Goal: Task Accomplishment & Management: Manage account settings

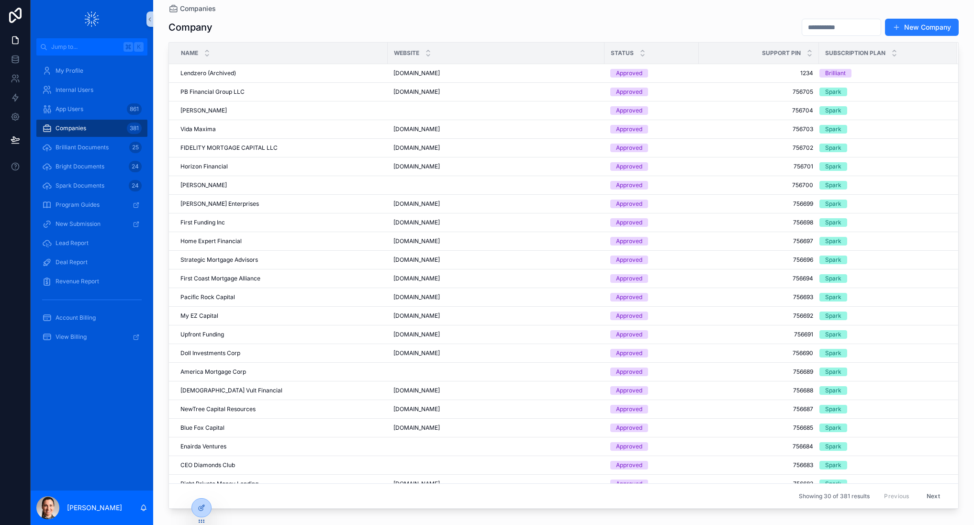
click at [837, 27] on input "scrollable content" at bounding box center [842, 27] width 79 height 13
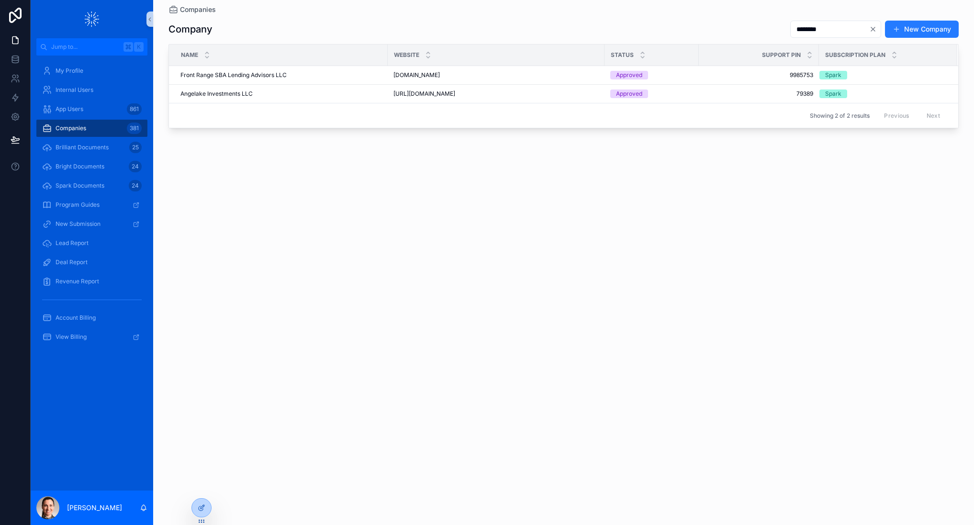
type input "********"
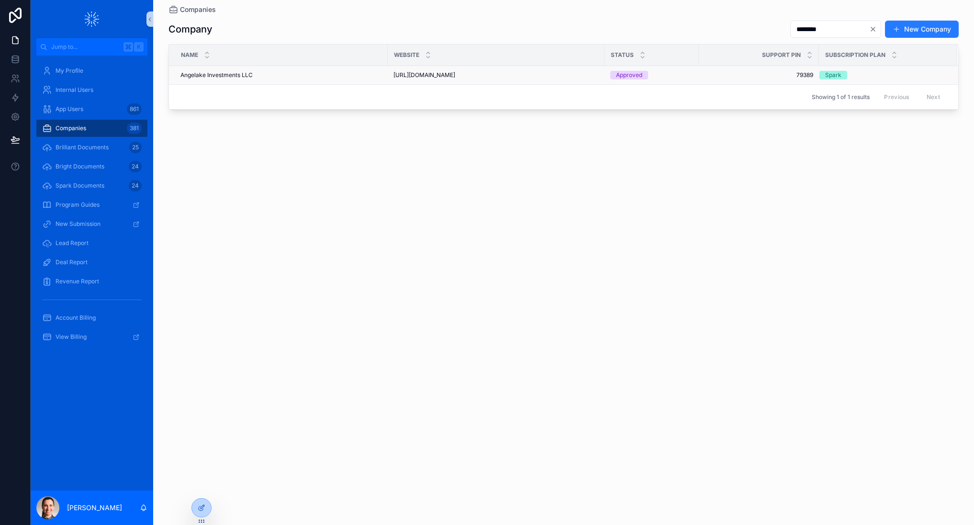
click at [304, 75] on div "Angelake Investments LLC Angelake Investments LLC" at bounding box center [282, 75] width 202 height 8
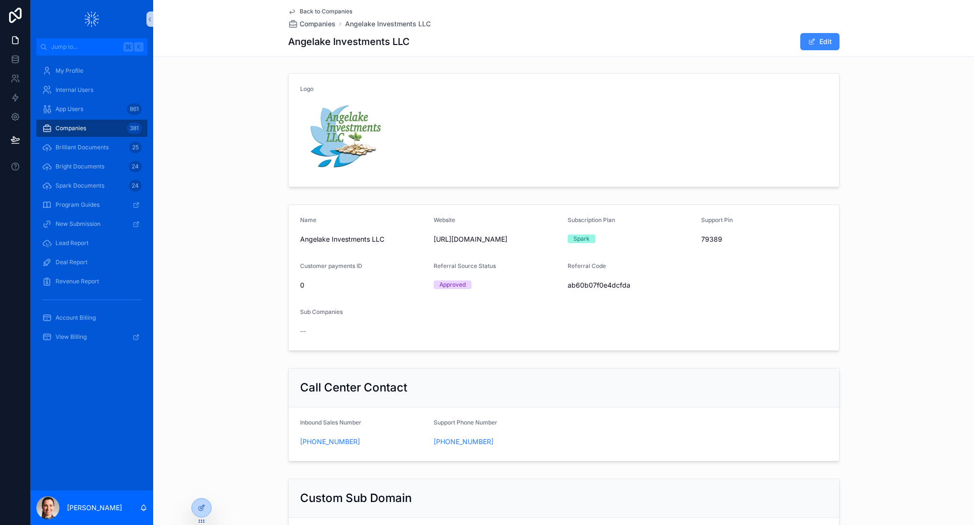
drag, startPoint x: 820, startPoint y: 40, endPoint x: 814, endPoint y: 41, distance: 6.7
click at [820, 40] on button "Edit" at bounding box center [820, 41] width 39 height 17
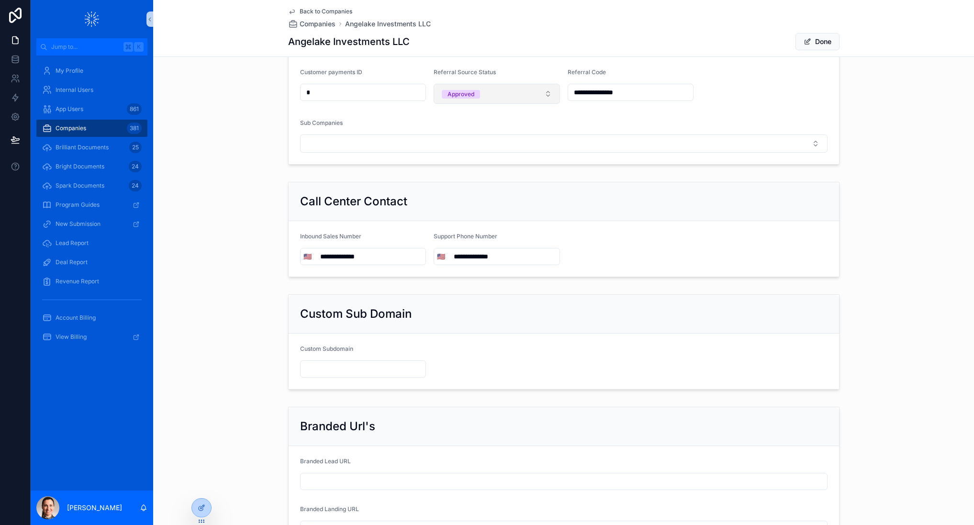
scroll to position [189, 0]
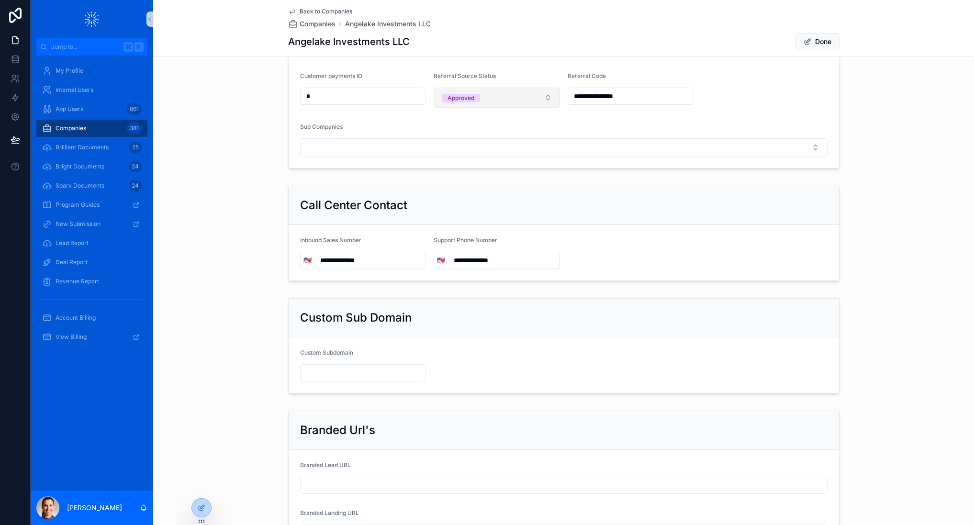
click at [481, 95] on button "Approved" at bounding box center [497, 98] width 126 height 20
click at [482, 149] on span "Terminated" at bounding box center [461, 151] width 43 height 9
click at [817, 41] on button "Done" at bounding box center [818, 41] width 44 height 17
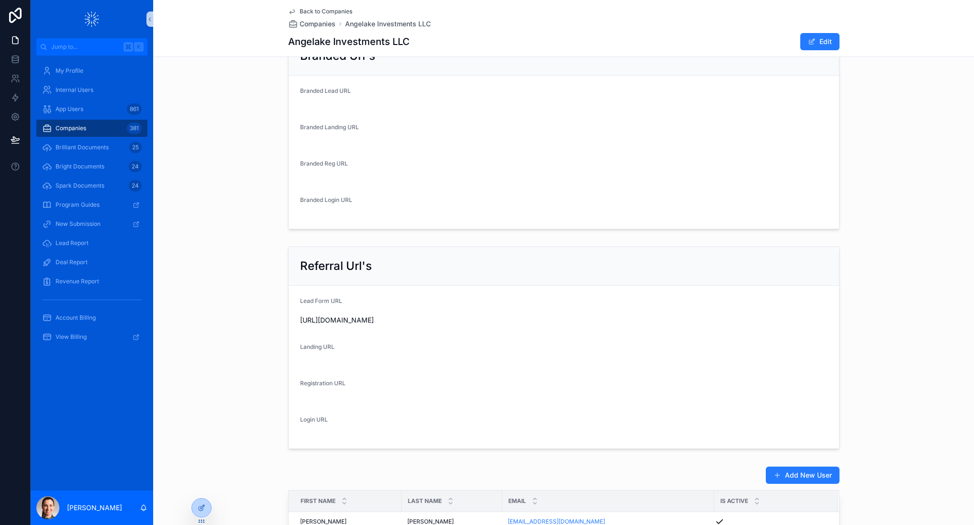
scroll to position [616, 0]
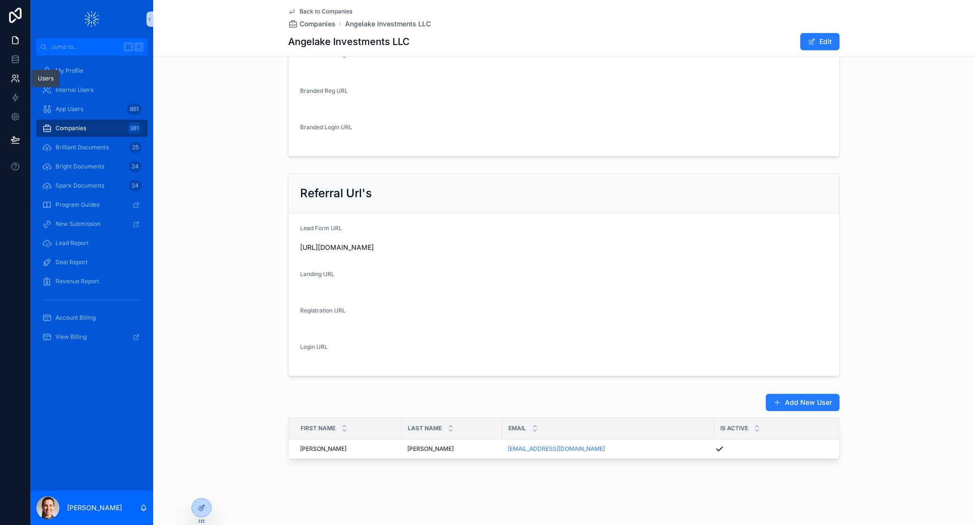
click at [17, 72] on link at bounding box center [15, 78] width 30 height 19
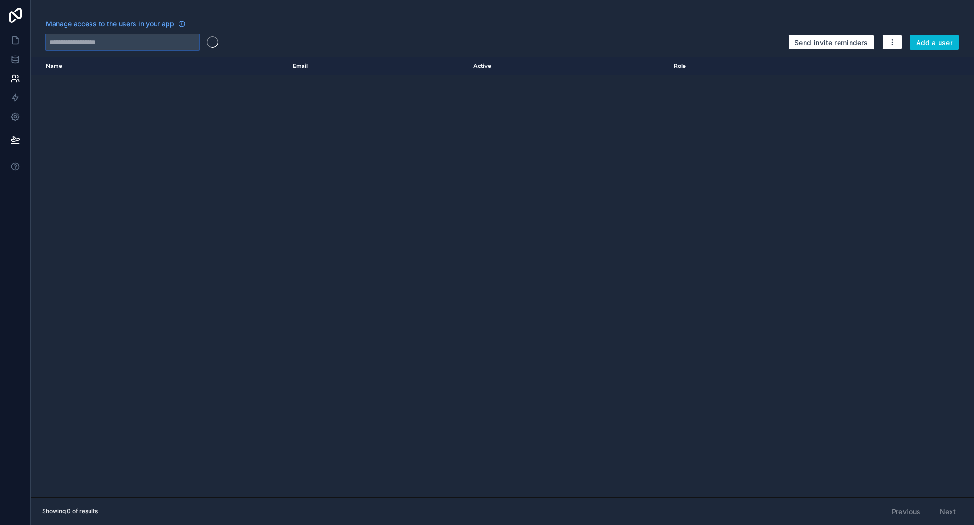
click at [158, 39] on input "text" at bounding box center [122, 41] width 153 height 15
paste input "**********"
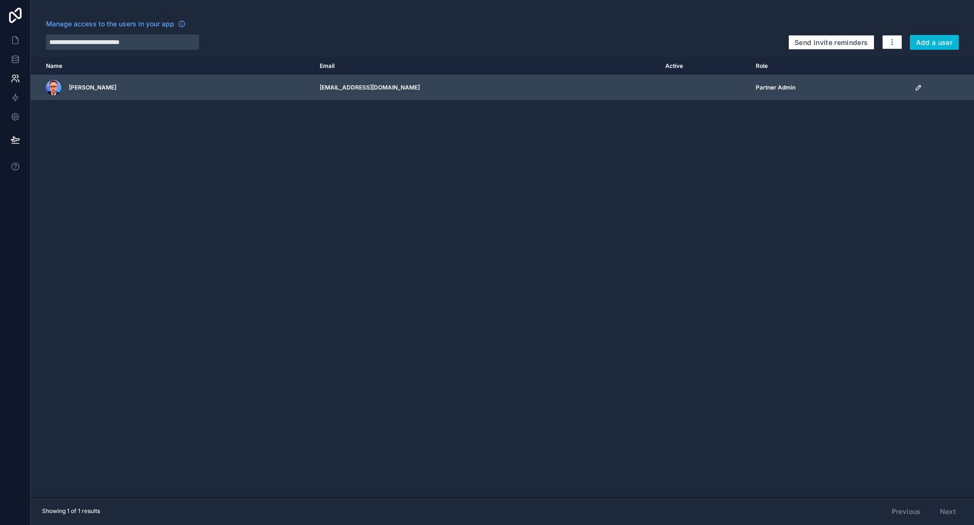
click at [918, 87] on icon "scrollable content" at bounding box center [919, 88] width 8 height 8
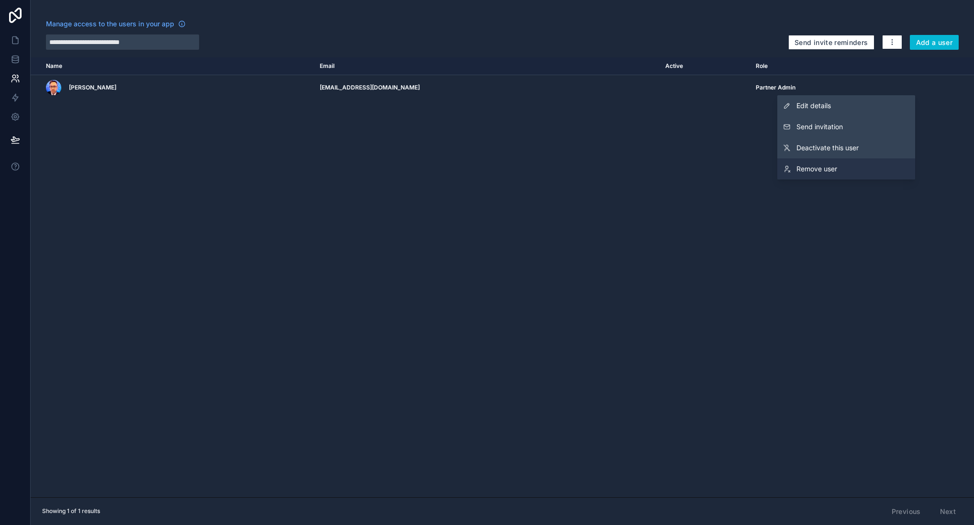
click at [811, 163] on link "Remove user" at bounding box center [847, 169] width 138 height 21
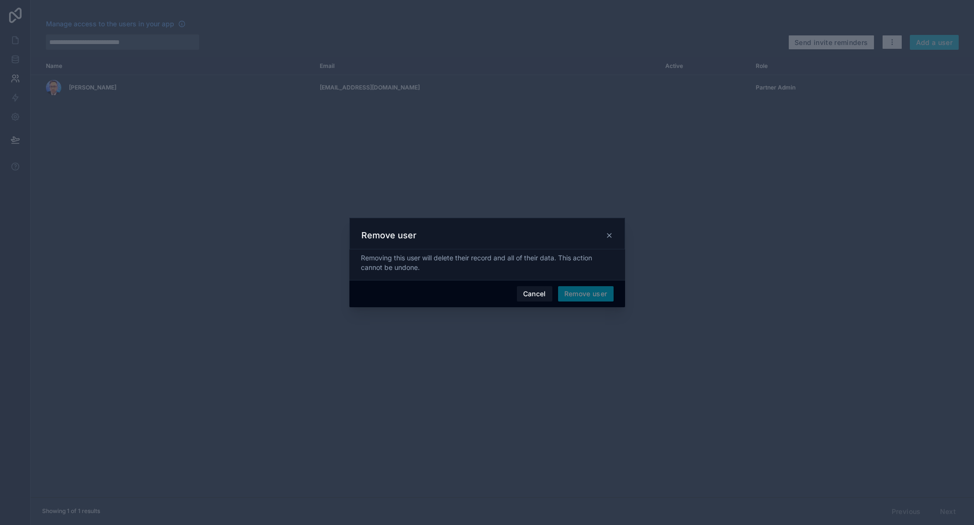
click at [607, 292] on span "Remove user" at bounding box center [586, 293] width 56 height 15
click at [593, 295] on button "Remove user" at bounding box center [586, 293] width 56 height 15
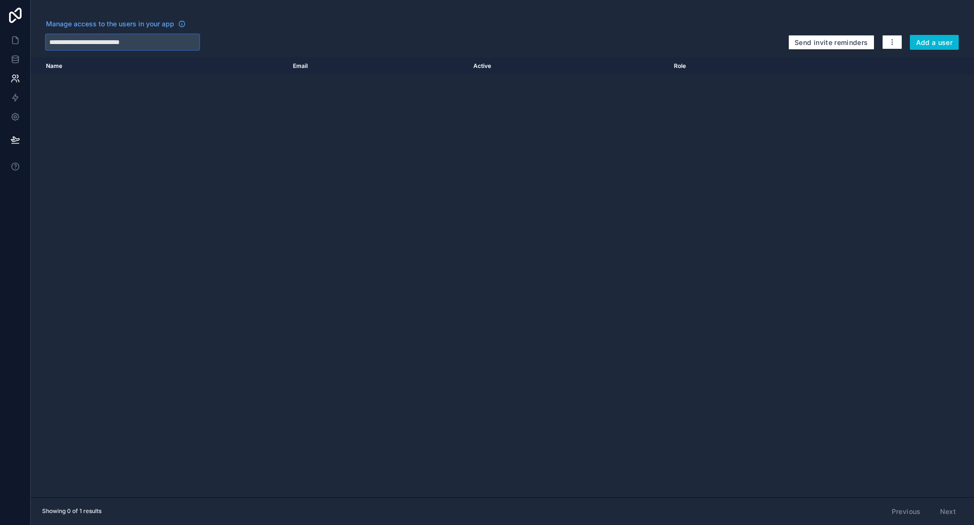
click at [126, 43] on input "**********" at bounding box center [122, 41] width 153 height 15
paste input "***"
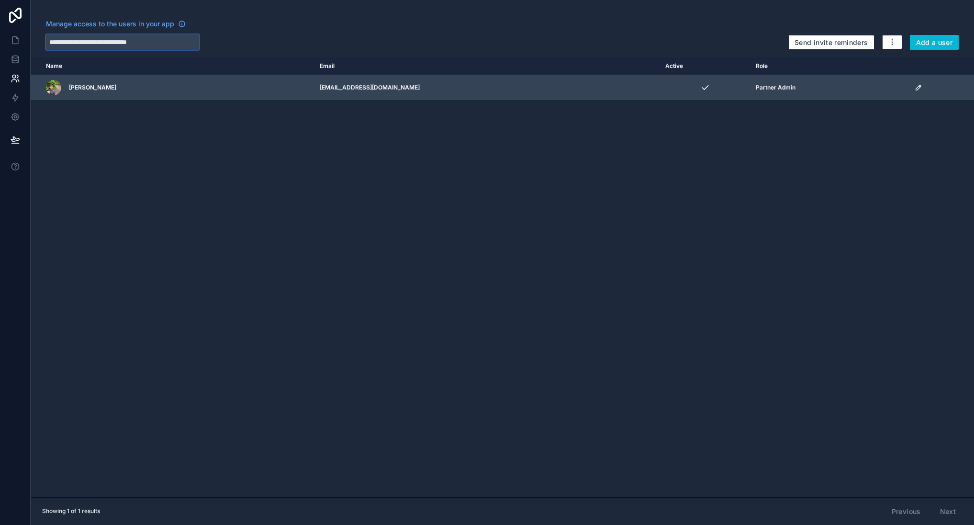
type input "**********"
click at [916, 87] on icon "scrollable content" at bounding box center [918, 87] width 5 height 5
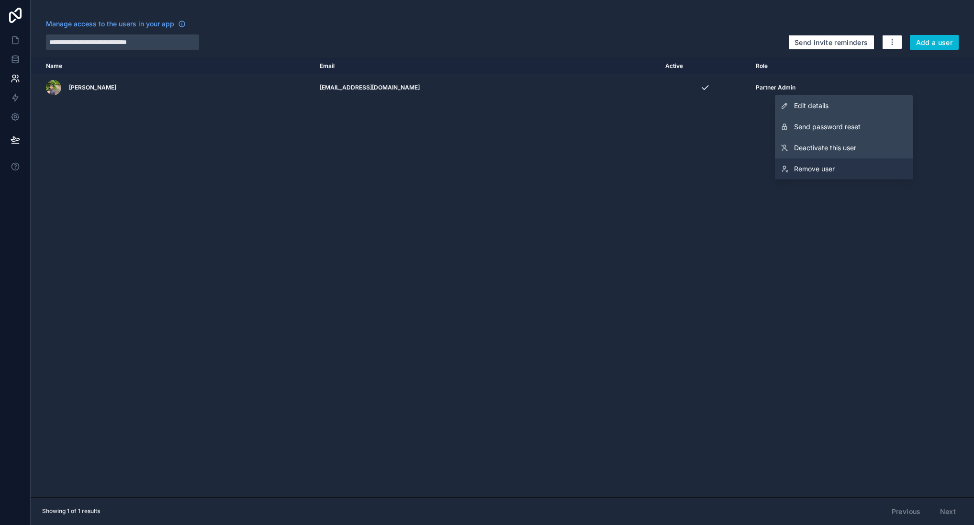
click at [824, 165] on span "Remove user" at bounding box center [814, 169] width 41 height 10
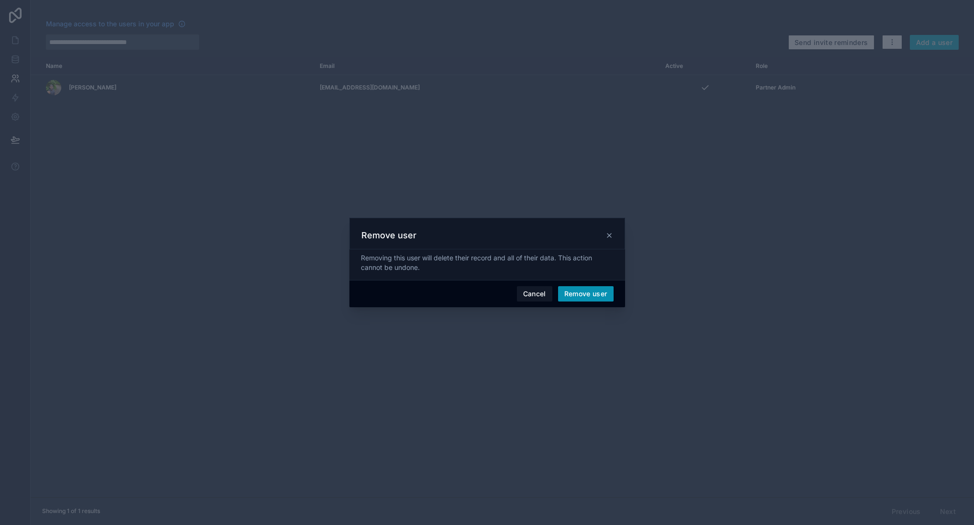
click at [608, 292] on button "Remove user" at bounding box center [586, 293] width 56 height 15
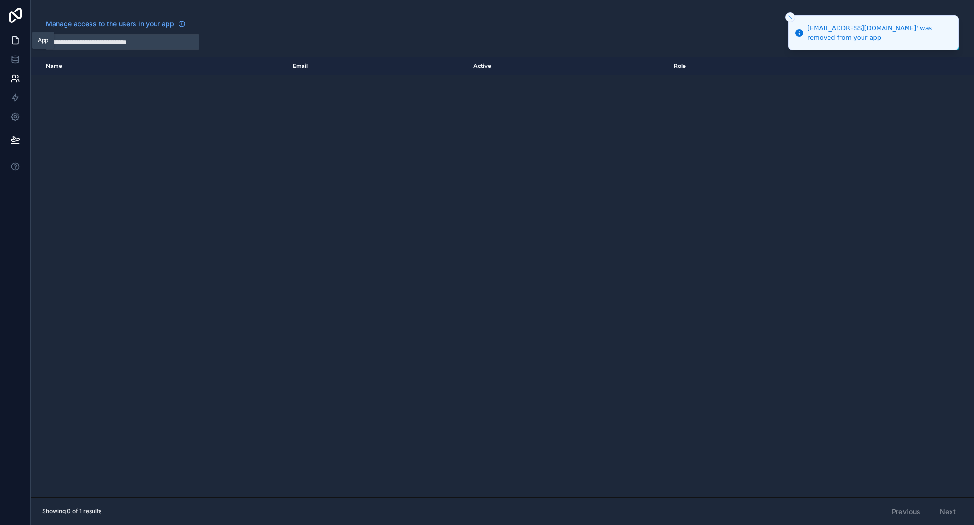
click at [10, 44] on link at bounding box center [15, 40] width 30 height 19
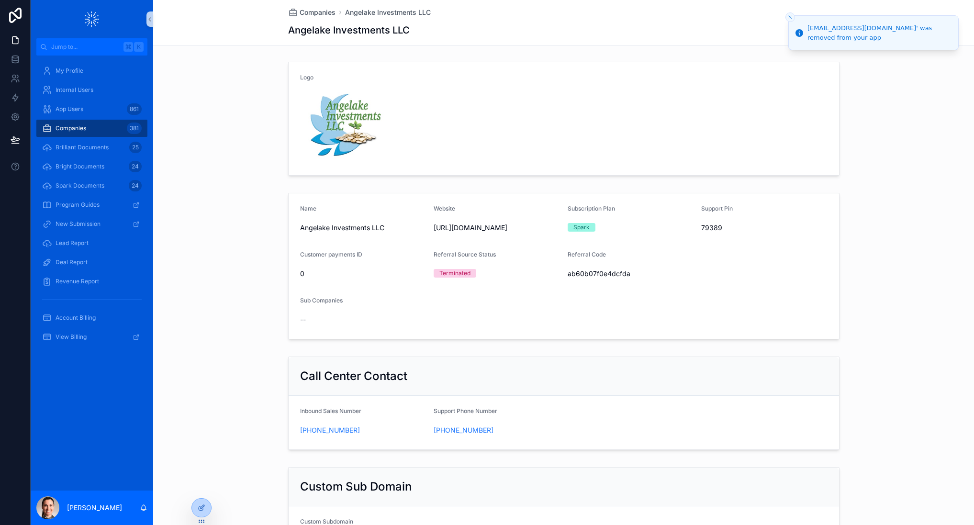
click at [67, 127] on span "Companies" at bounding box center [71, 129] width 31 height 8
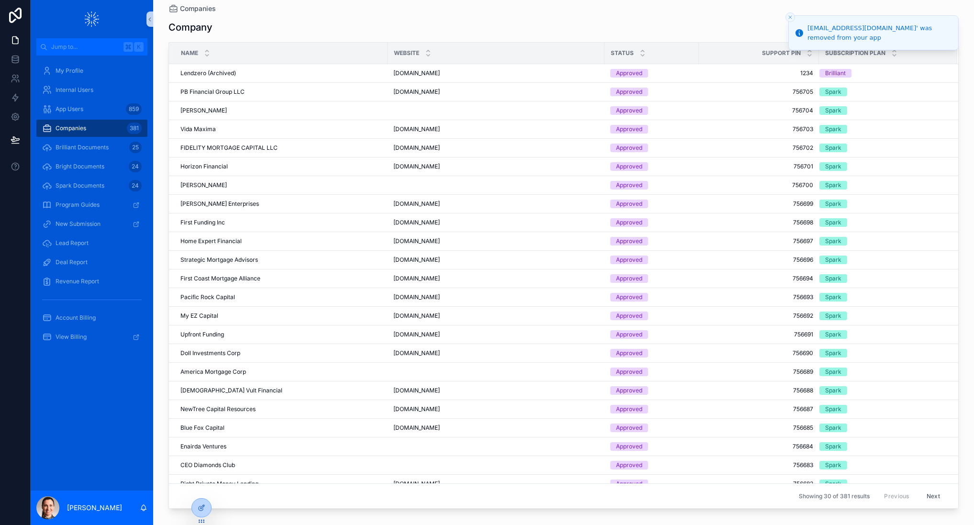
click at [788, 16] on icon "Close toast" at bounding box center [791, 17] width 6 height 6
click at [810, 23] on input "scrollable content" at bounding box center [842, 27] width 79 height 13
type input "******"
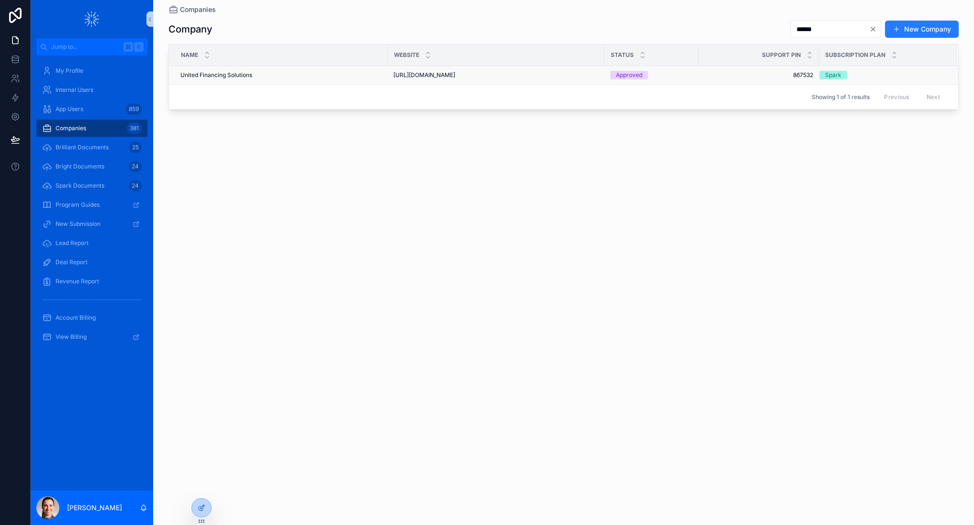
click at [246, 76] on span "United Financing Solutions" at bounding box center [217, 75] width 72 height 8
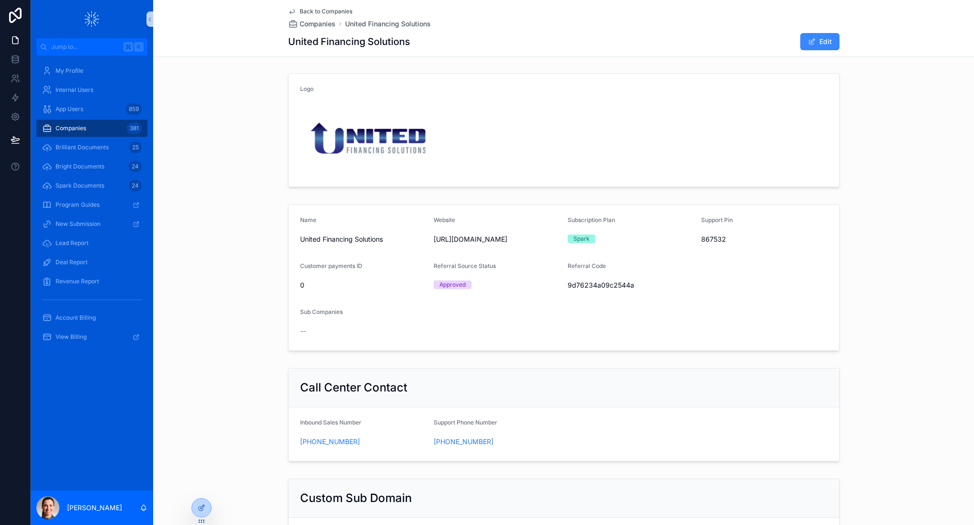
click at [823, 39] on button "Edit" at bounding box center [820, 41] width 39 height 17
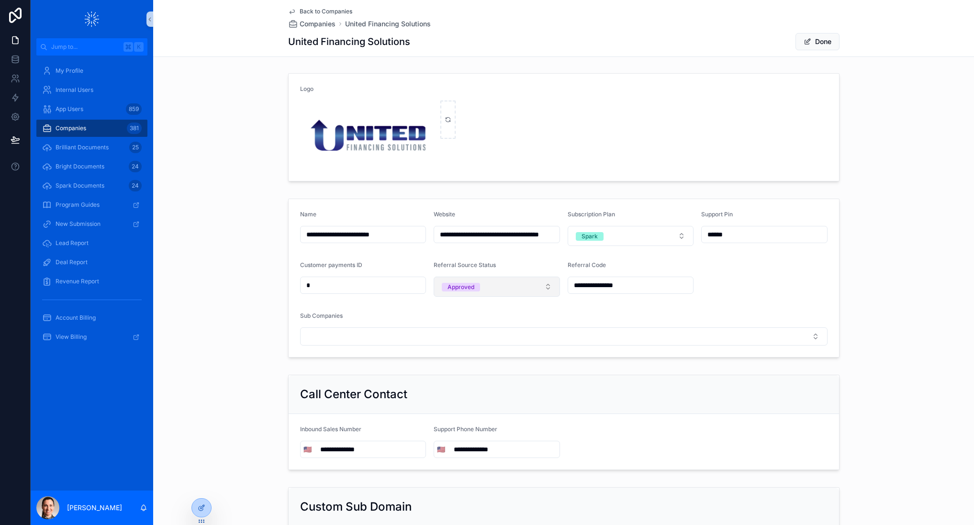
drag, startPoint x: 483, startPoint y: 287, endPoint x: 479, endPoint y: 292, distance: 5.8
click at [483, 287] on button "Approved" at bounding box center [497, 287] width 126 height 20
click at [460, 342] on div "Terminated" at bounding box center [461, 340] width 31 height 9
click at [818, 40] on button "Done" at bounding box center [818, 41] width 44 height 17
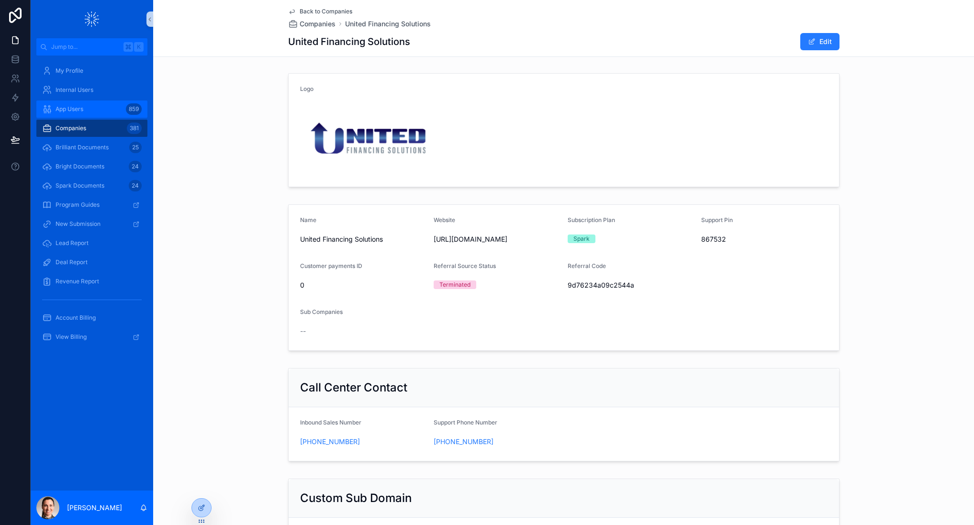
drag, startPoint x: 69, startPoint y: 125, endPoint x: 134, endPoint y: 104, distance: 68.1
click at [69, 125] on span "Companies" at bounding box center [71, 129] width 31 height 8
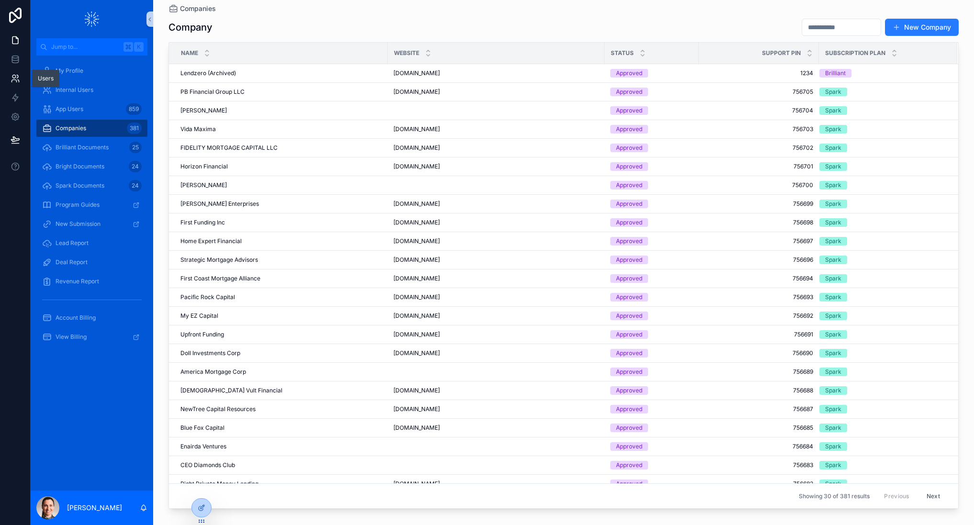
click at [11, 73] on link at bounding box center [15, 78] width 30 height 19
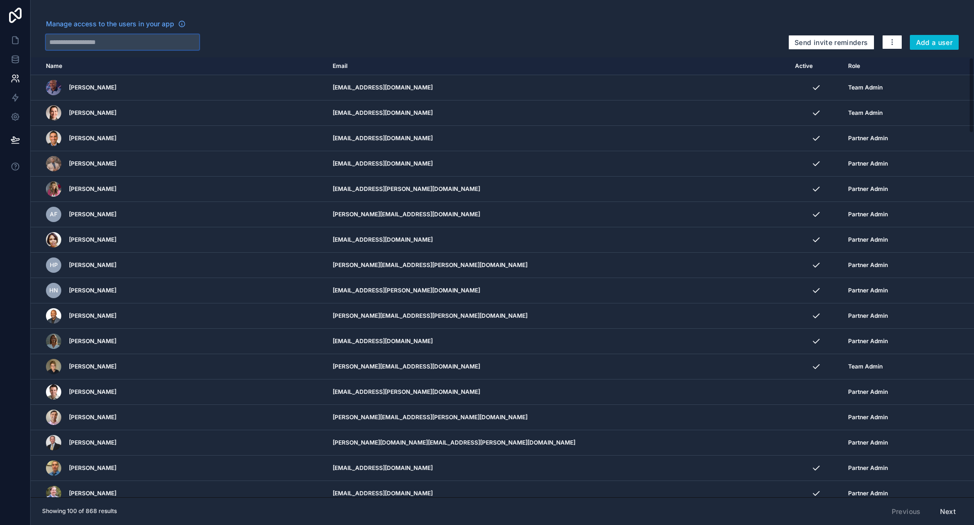
click at [164, 42] on input "text" at bounding box center [122, 41] width 153 height 15
paste input "**********"
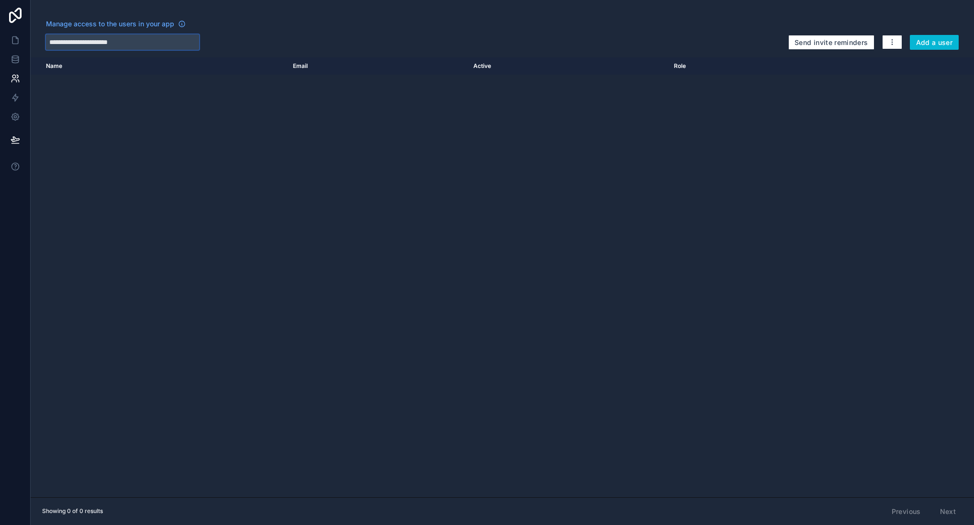
click at [158, 43] on input "**********" at bounding box center [122, 41] width 153 height 15
paste input "********"
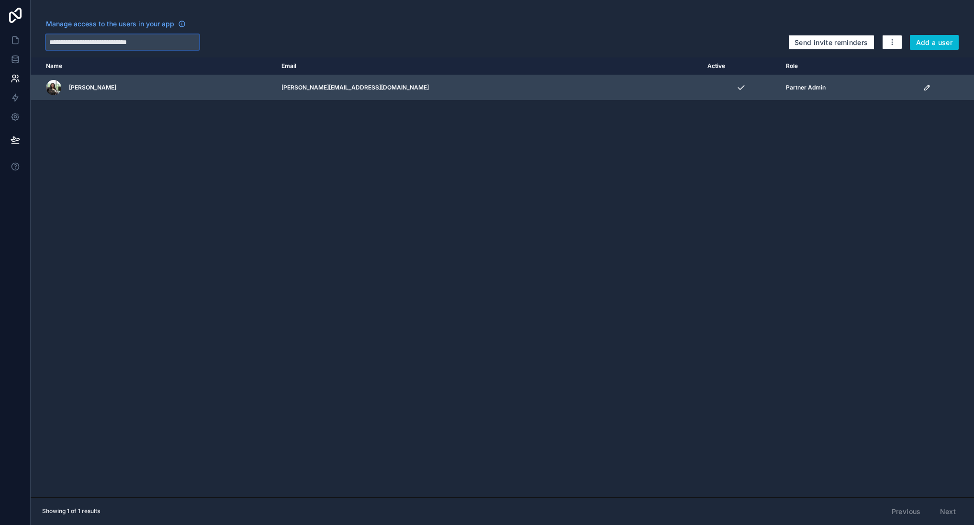
type input "**********"
click at [924, 86] on icon "scrollable content" at bounding box center [928, 88] width 8 height 8
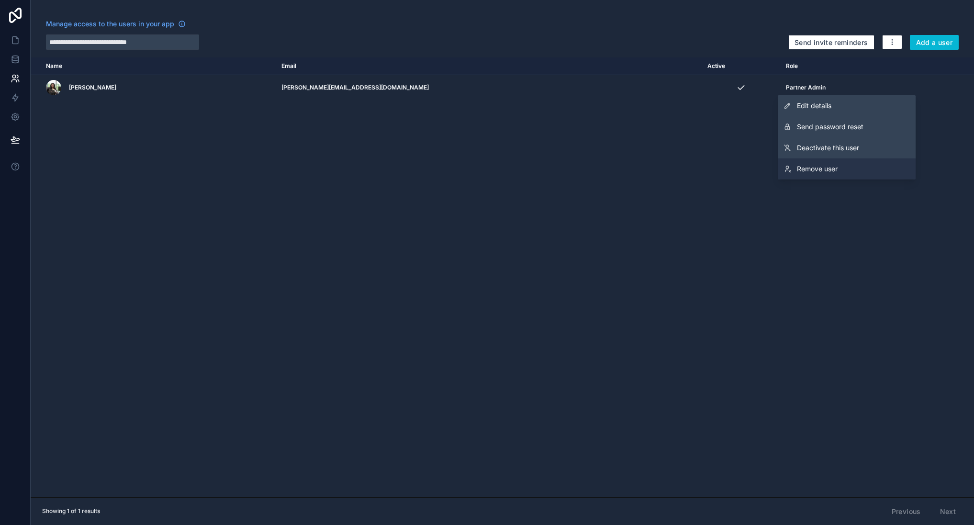
click at [808, 170] on span "Remove user" at bounding box center [817, 169] width 41 height 10
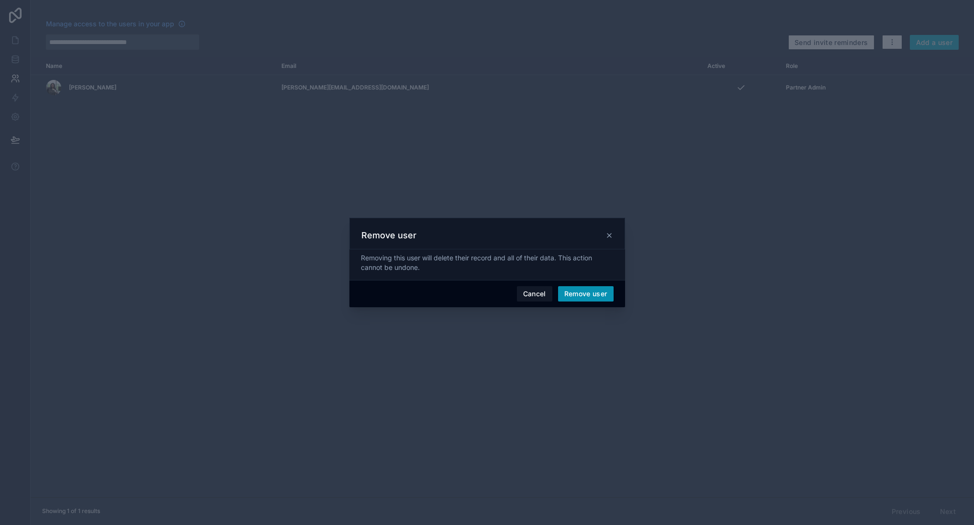
click at [589, 289] on button "Remove user" at bounding box center [586, 293] width 56 height 15
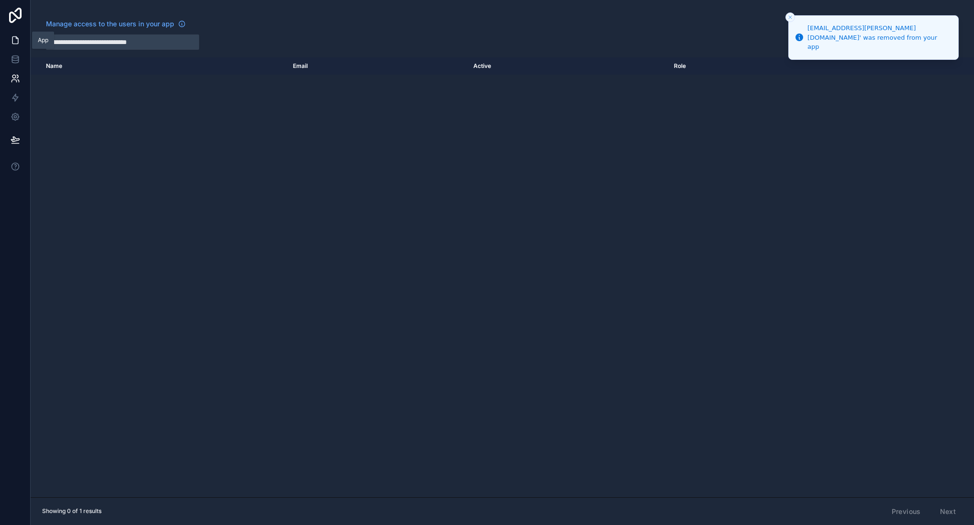
click at [14, 44] on icon at bounding box center [15, 40] width 6 height 7
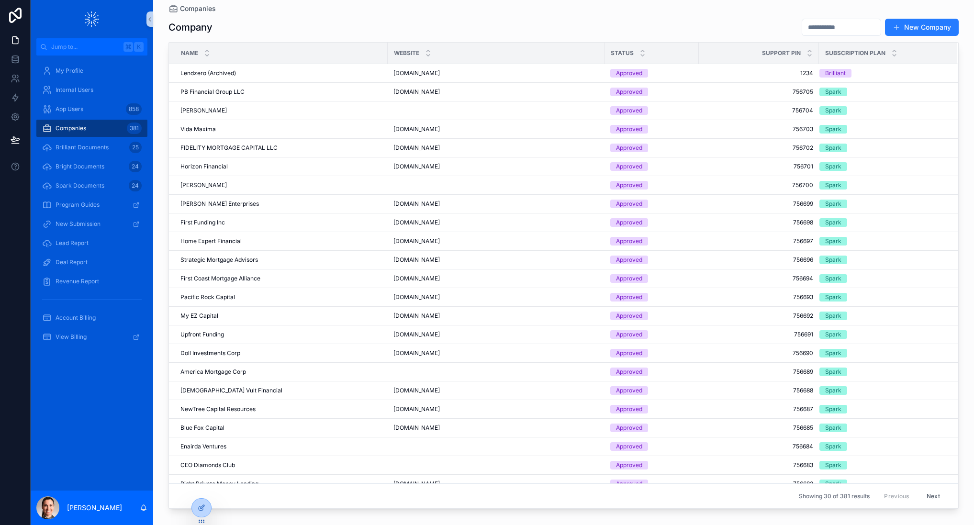
click at [818, 27] on input "scrollable content" at bounding box center [842, 27] width 79 height 13
type input "**********"
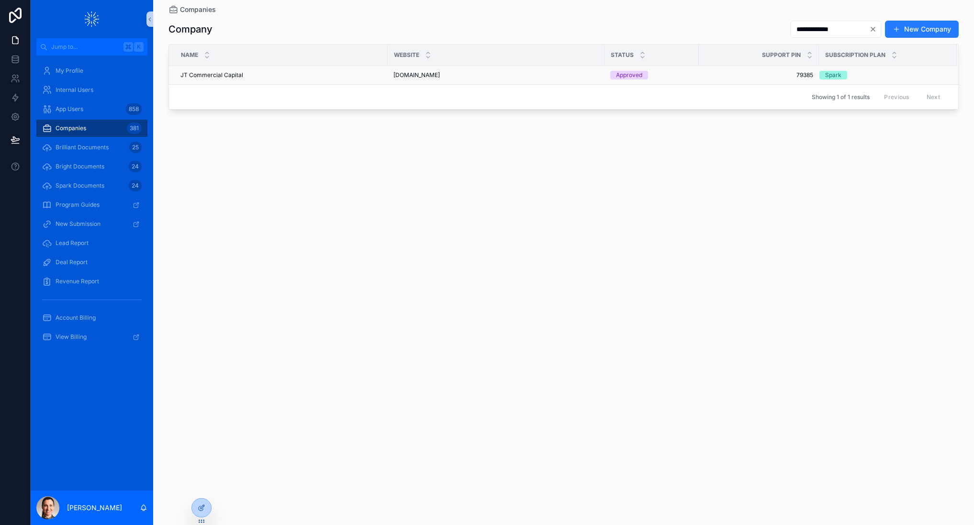
click at [241, 77] on span "JT Commercial Capital" at bounding box center [212, 75] width 63 height 8
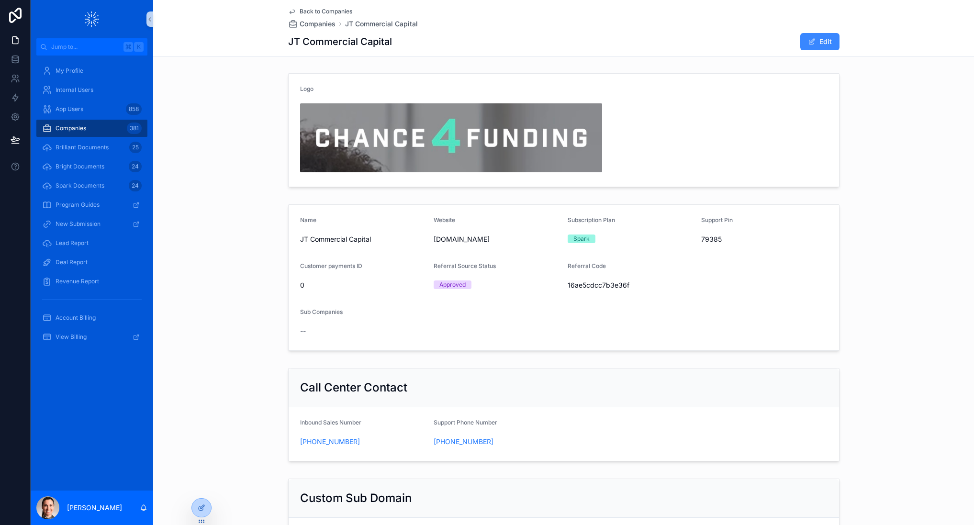
click at [810, 46] on button "Edit" at bounding box center [820, 41] width 39 height 17
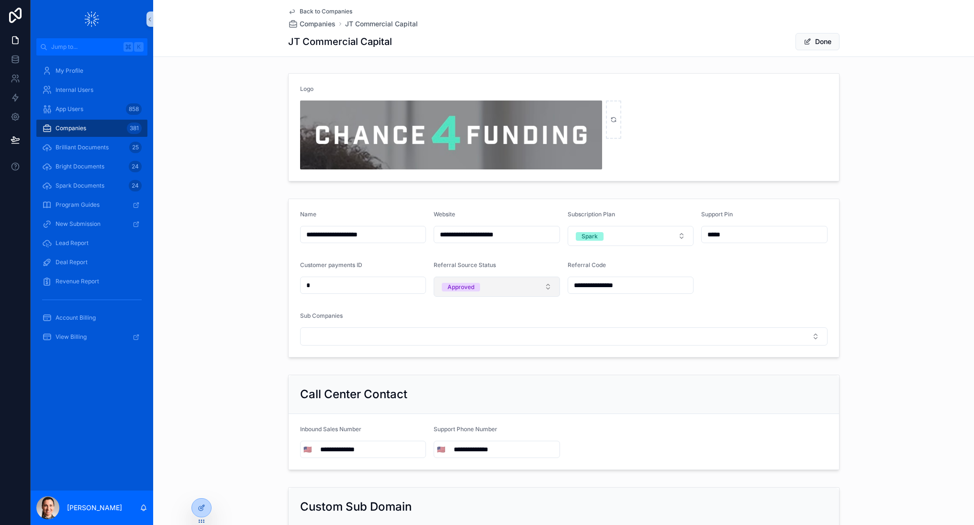
click at [547, 283] on button "Approved" at bounding box center [497, 287] width 126 height 20
click at [471, 340] on div "Terminated" at bounding box center [461, 340] width 31 height 9
click at [816, 43] on button "Done" at bounding box center [818, 41] width 44 height 17
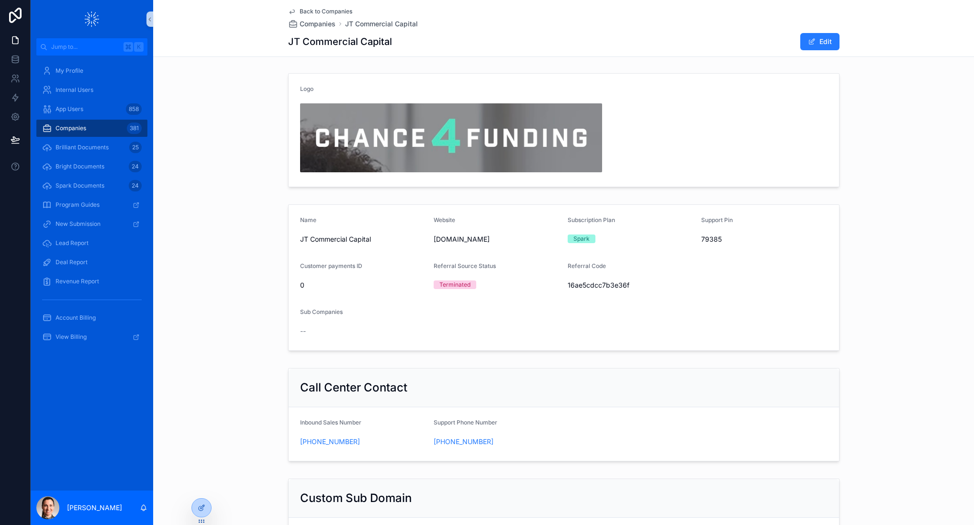
click at [78, 125] on span "Companies" at bounding box center [71, 129] width 31 height 8
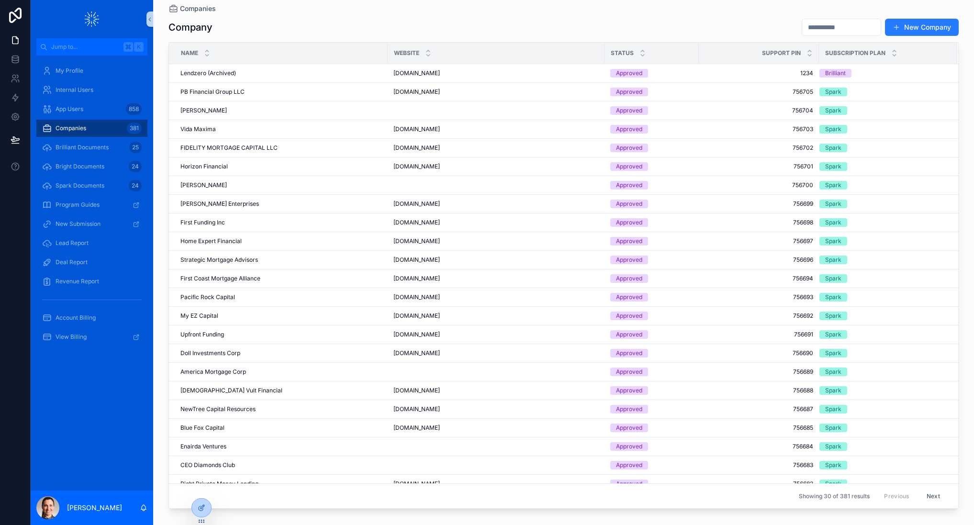
click at [804, 28] on input "scrollable content" at bounding box center [842, 27] width 79 height 13
type input "*******"
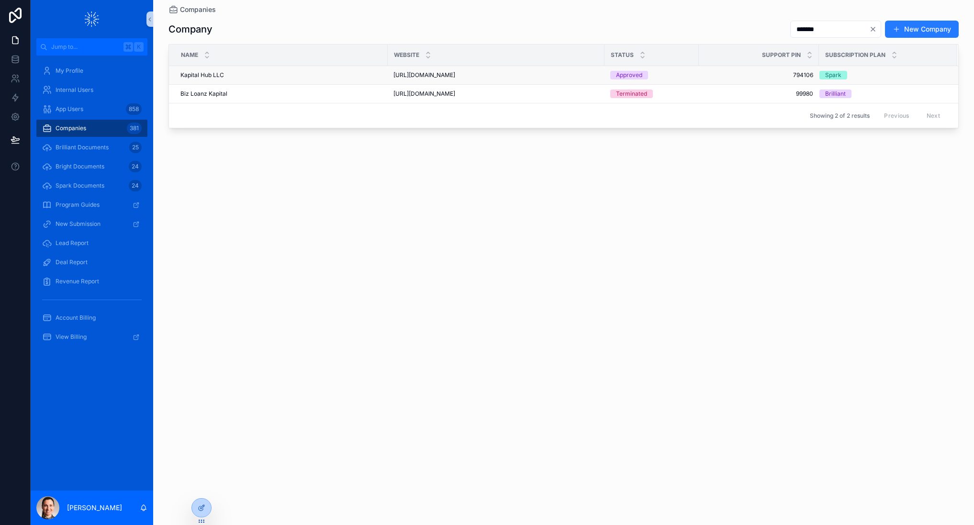
click at [205, 76] on span "Kapital Hub LLC" at bounding box center [203, 75] width 44 height 8
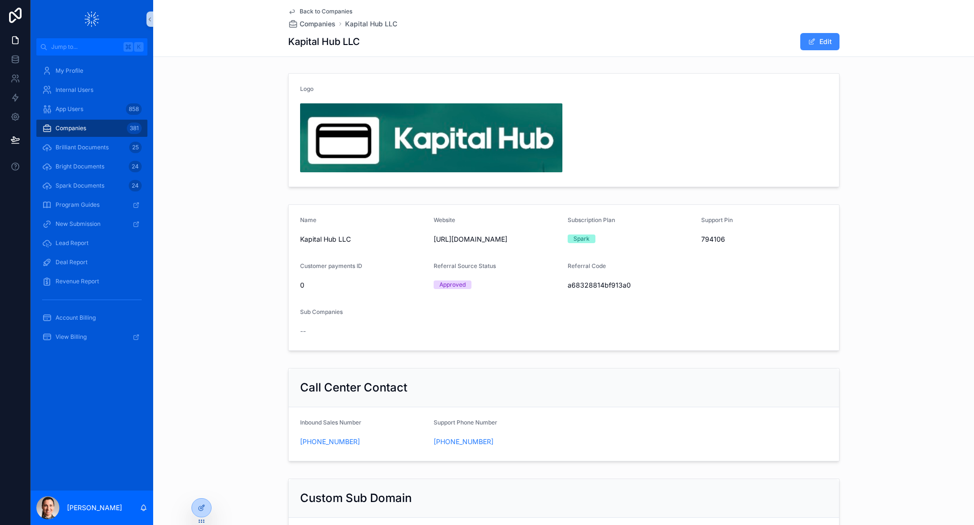
click at [828, 40] on button "Edit" at bounding box center [820, 41] width 39 height 17
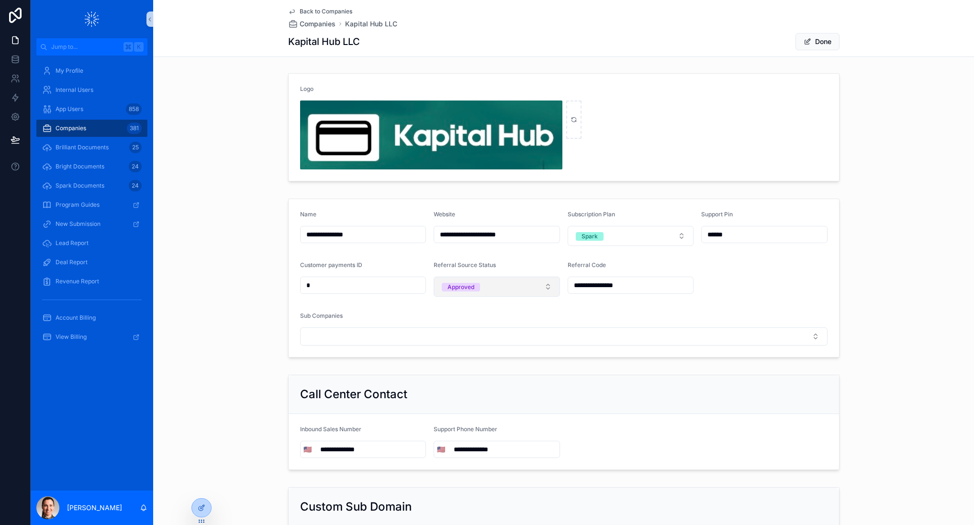
drag, startPoint x: 509, startPoint y: 285, endPoint x: 503, endPoint y: 294, distance: 10.6
click at [509, 285] on button "Approved" at bounding box center [497, 287] width 126 height 20
click at [464, 343] on div "Terminated" at bounding box center [461, 340] width 31 height 9
drag, startPoint x: 831, startPoint y: 41, endPoint x: 776, endPoint y: 58, distance: 57.2
click at [831, 41] on button "Done" at bounding box center [818, 41] width 44 height 17
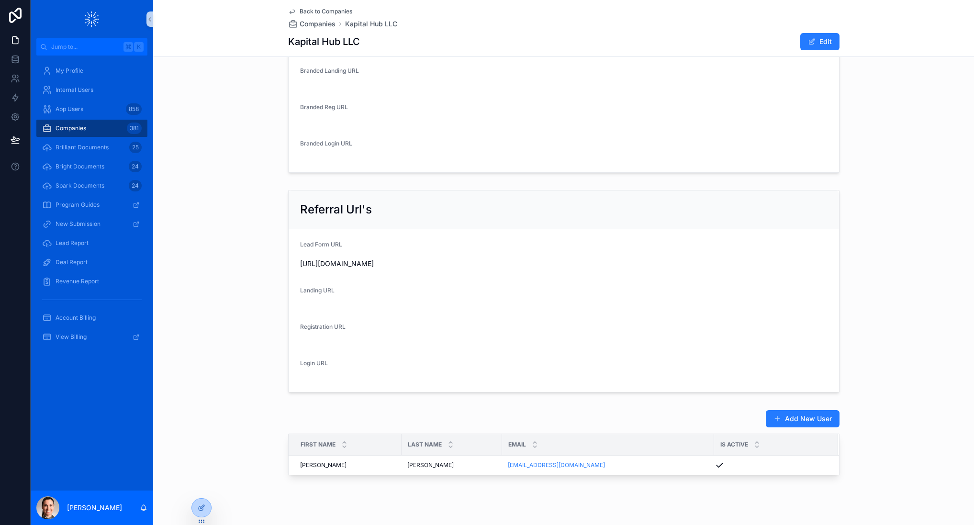
scroll to position [616, 0]
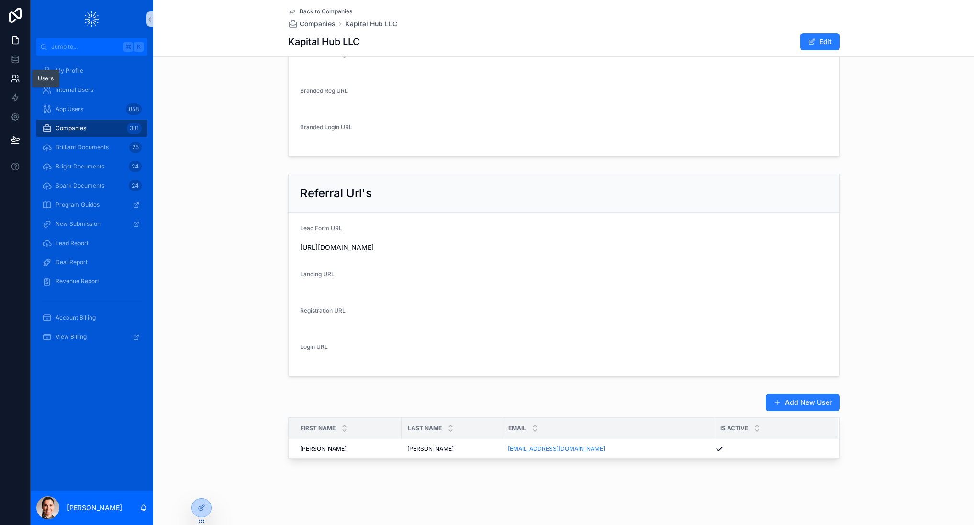
click at [13, 75] on icon at bounding box center [13, 76] width 3 height 3
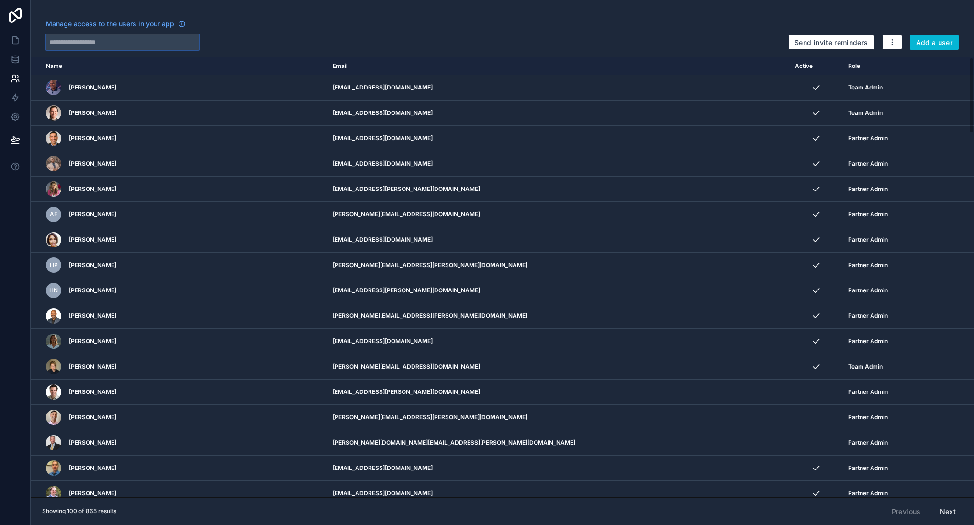
click at [170, 45] on input "text" at bounding box center [122, 41] width 153 height 15
paste input "**********"
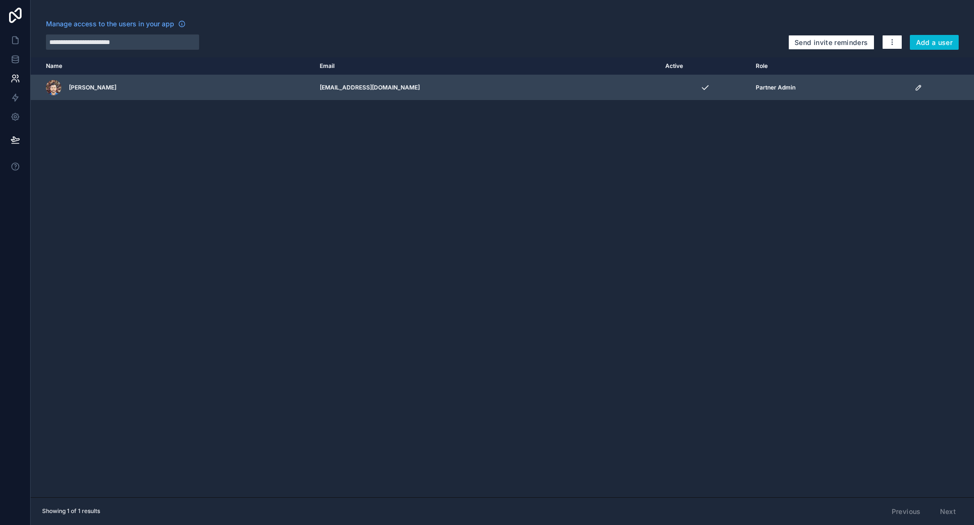
click at [916, 85] on icon "scrollable content" at bounding box center [918, 87] width 5 height 5
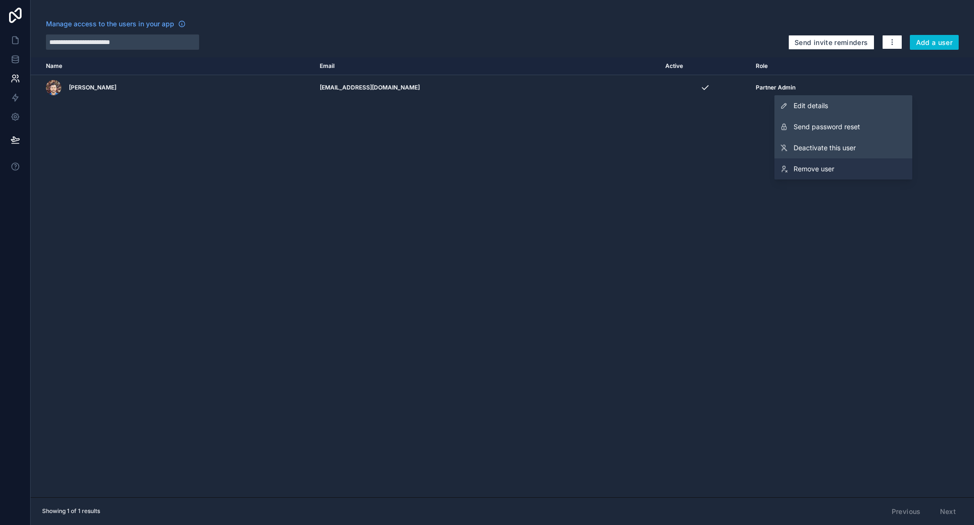
click at [785, 168] on icon at bounding box center [784, 167] width 2 height 2
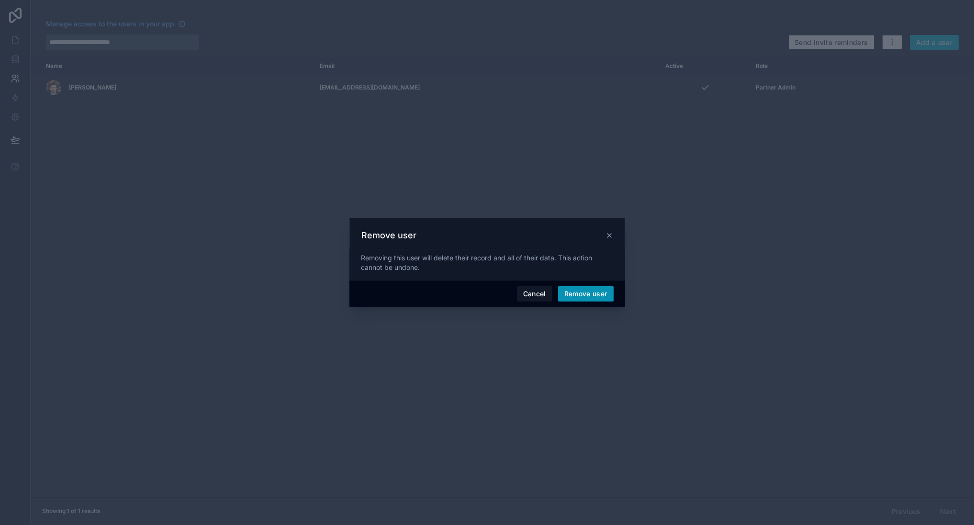
click at [597, 292] on button "Remove user" at bounding box center [586, 293] width 56 height 15
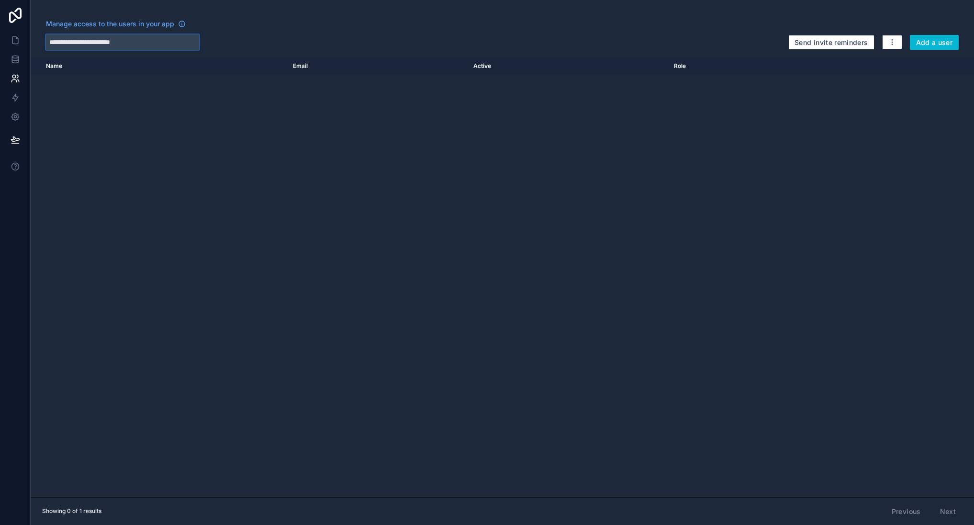
click at [110, 45] on input "**********" at bounding box center [122, 41] width 153 height 15
paste input "*******"
type input "**********"
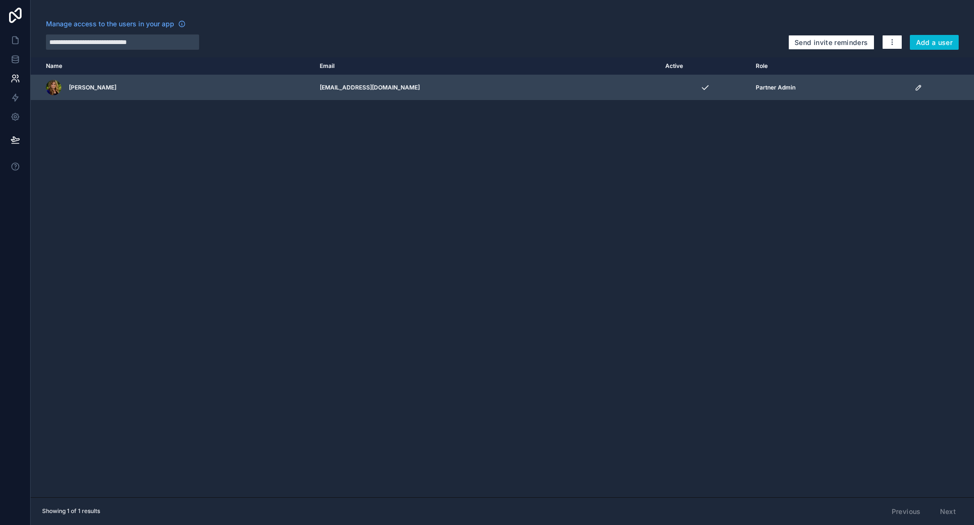
click at [916, 86] on icon "scrollable content" at bounding box center [919, 88] width 8 height 8
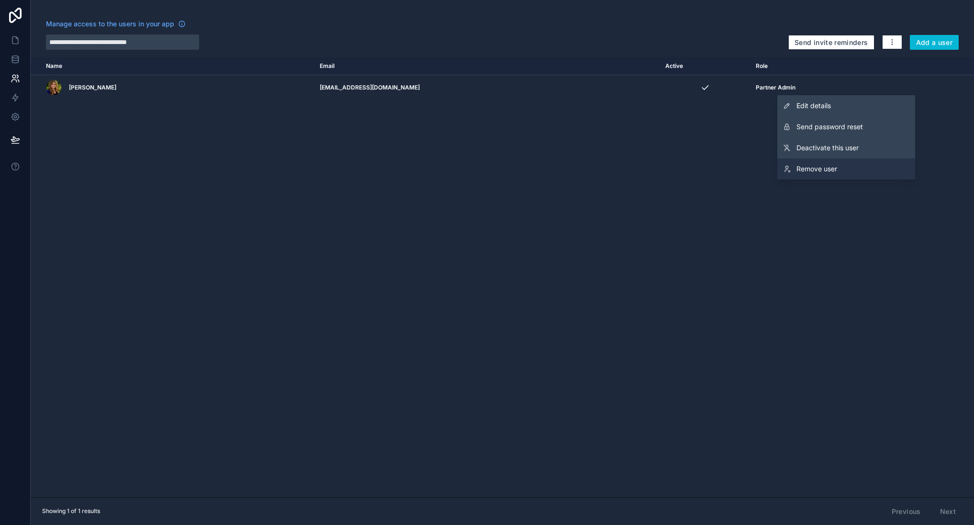
click at [815, 168] on span "Remove user" at bounding box center [817, 169] width 41 height 10
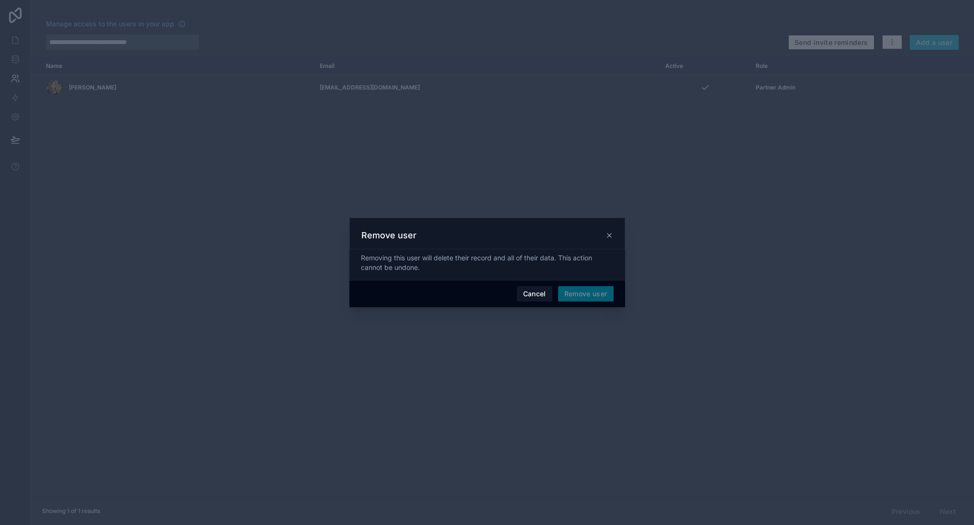
click at [585, 293] on span "Remove user" at bounding box center [586, 293] width 56 height 15
click at [586, 294] on button "Remove user" at bounding box center [586, 293] width 56 height 15
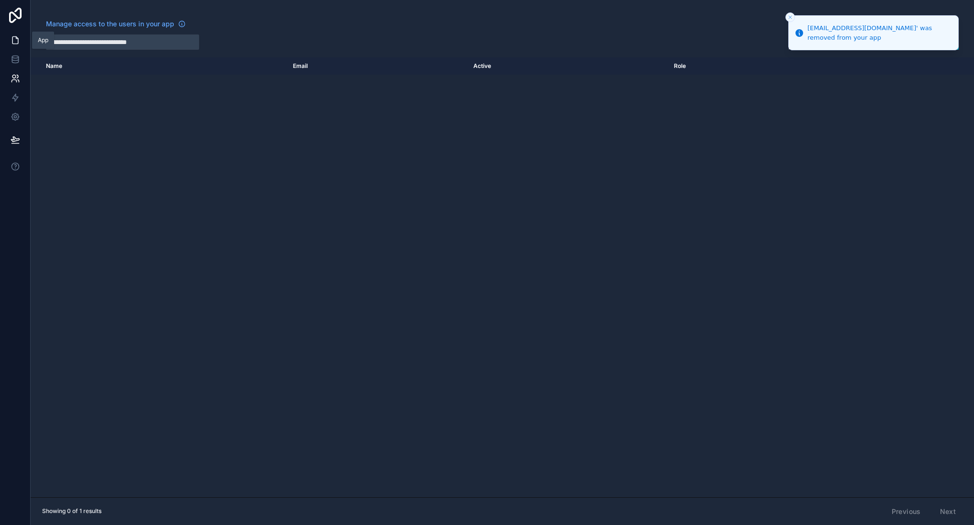
click at [12, 42] on icon at bounding box center [16, 40] width 10 height 10
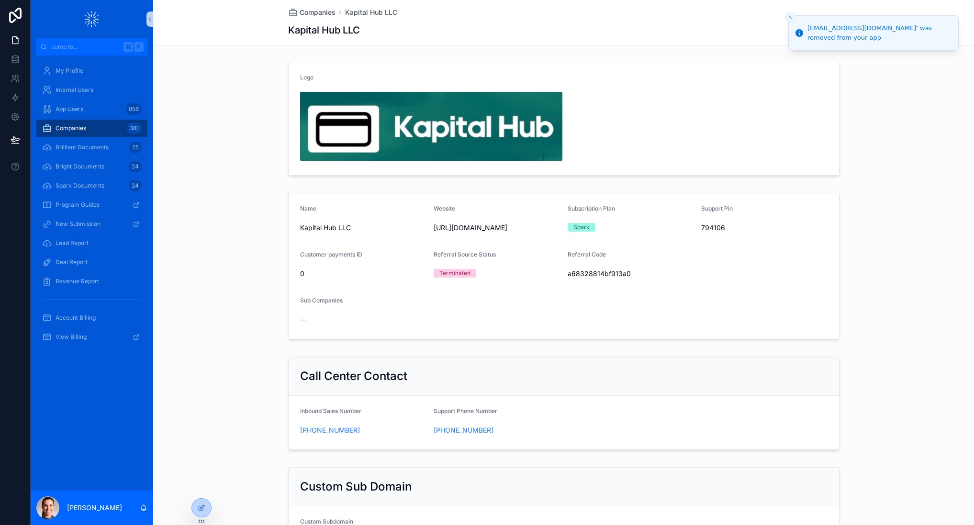
click at [74, 125] on span "Companies" at bounding box center [71, 129] width 31 height 8
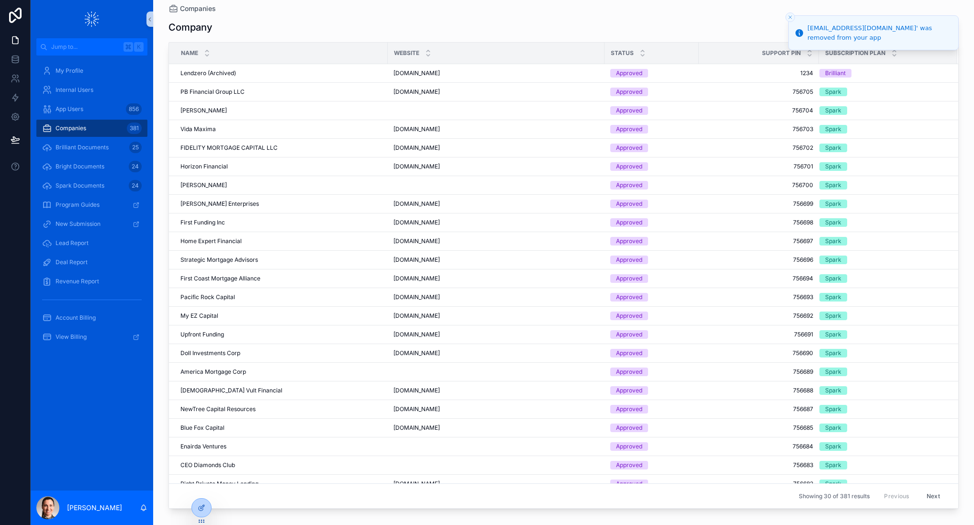
click at [790, 17] on line "Close toast" at bounding box center [790, 17] width 3 height 3
click at [810, 25] on input "scrollable content" at bounding box center [842, 27] width 79 height 13
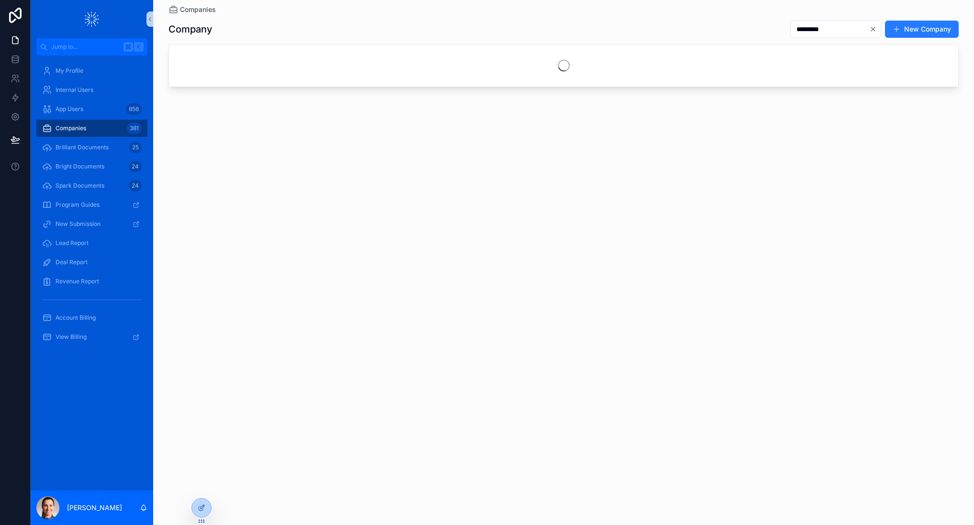
click at [804, 29] on input "*********" at bounding box center [830, 29] width 79 height 13
type input "*********"
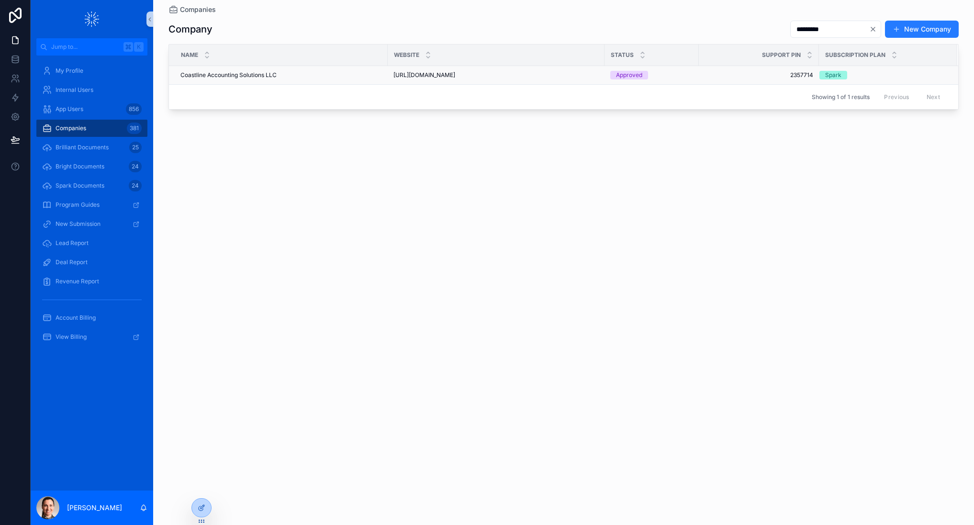
click at [271, 76] on span "Coastline Accounting Solutions LLC" at bounding box center [229, 75] width 96 height 8
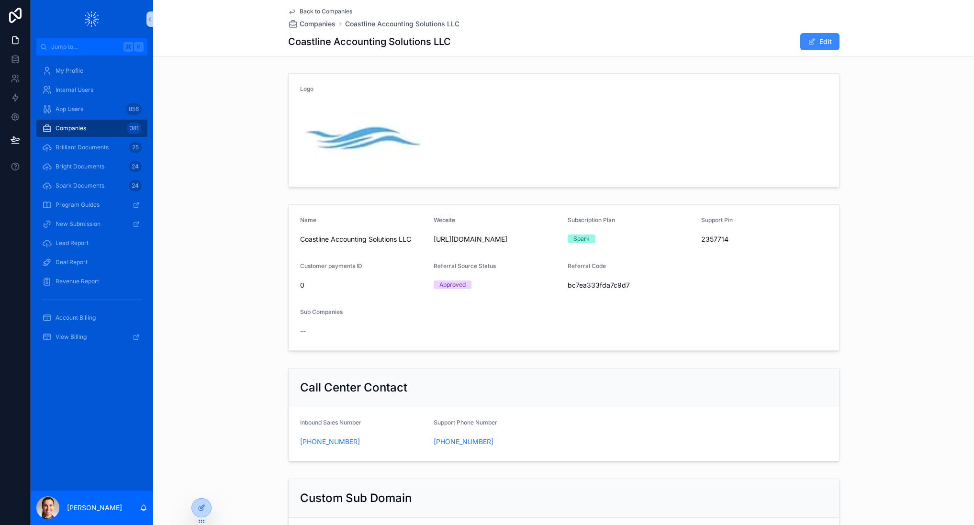
click at [817, 42] on button "Edit" at bounding box center [820, 41] width 39 height 17
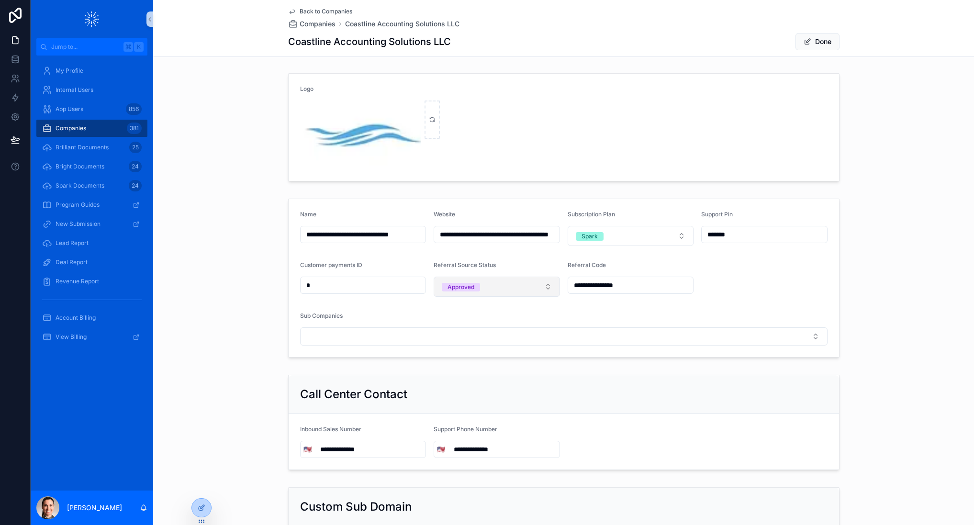
click at [496, 284] on button "Approved" at bounding box center [497, 287] width 126 height 20
click at [492, 338] on div "Terminated" at bounding box center [497, 340] width 122 height 14
click at [819, 39] on button "Done" at bounding box center [818, 41] width 44 height 17
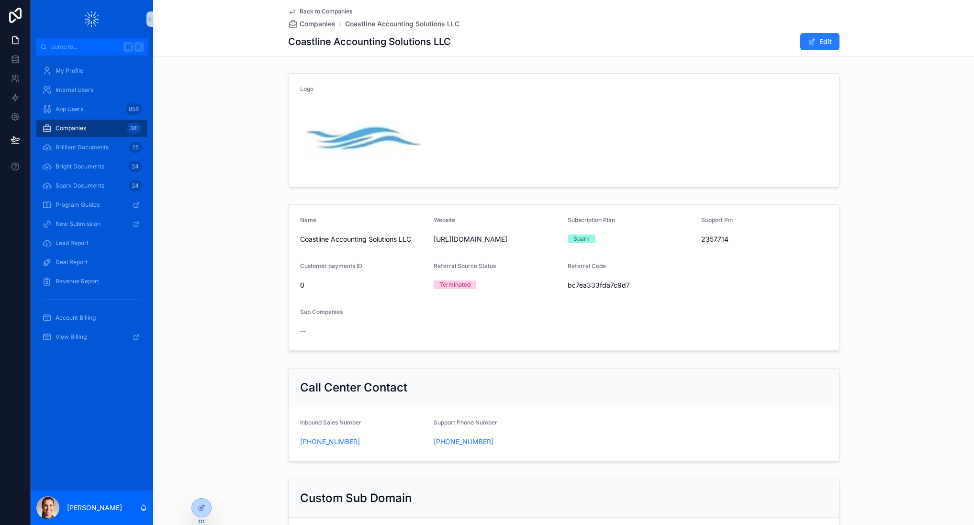
click at [79, 126] on span "Companies" at bounding box center [71, 129] width 31 height 8
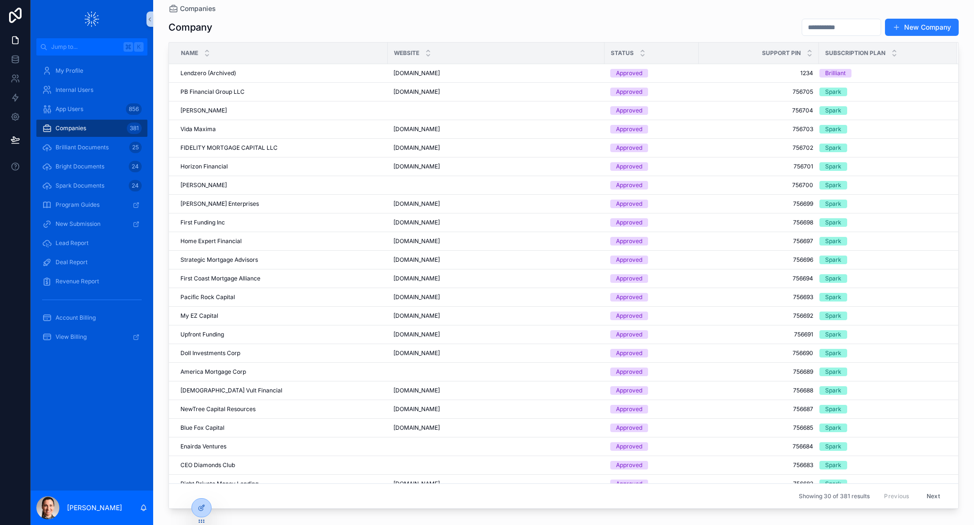
click at [815, 28] on input "scrollable content" at bounding box center [842, 27] width 79 height 13
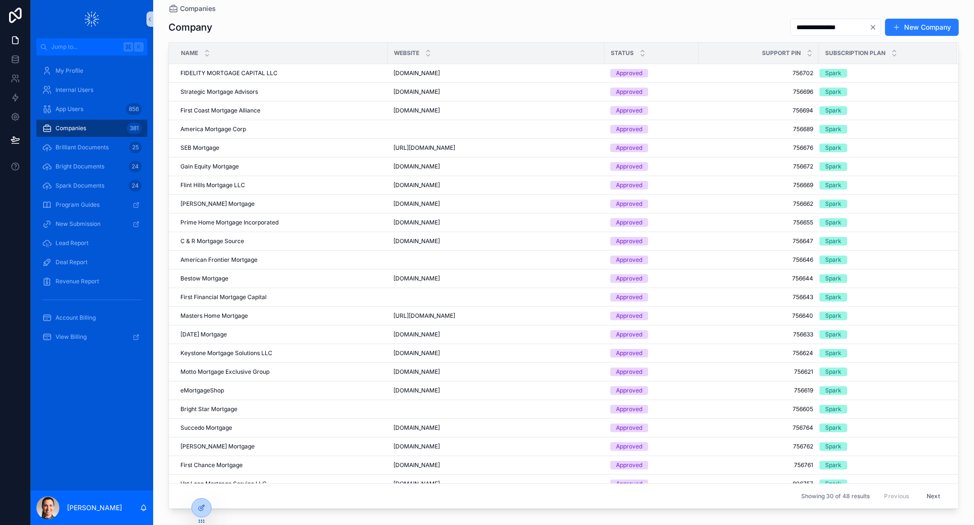
type input "**********"
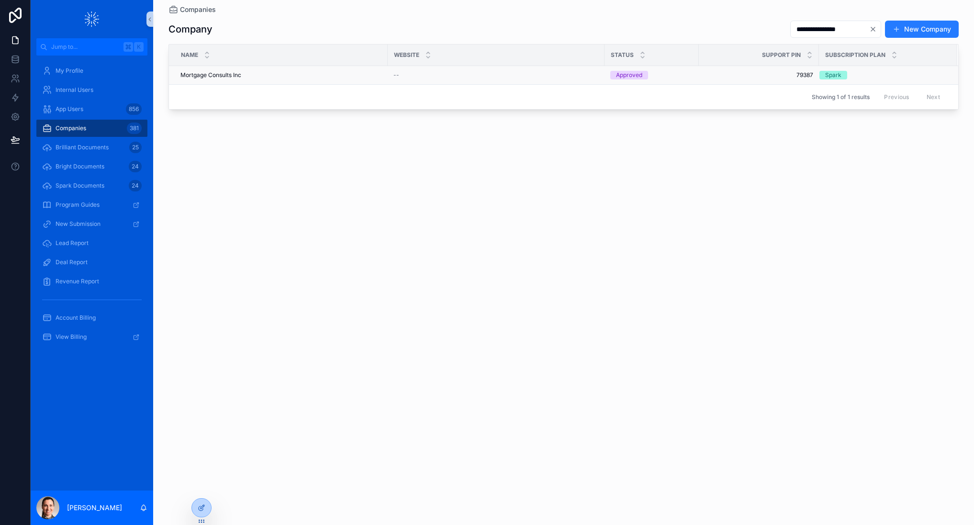
click at [241, 74] on span "Mortgage Consults Inc" at bounding box center [211, 75] width 61 height 8
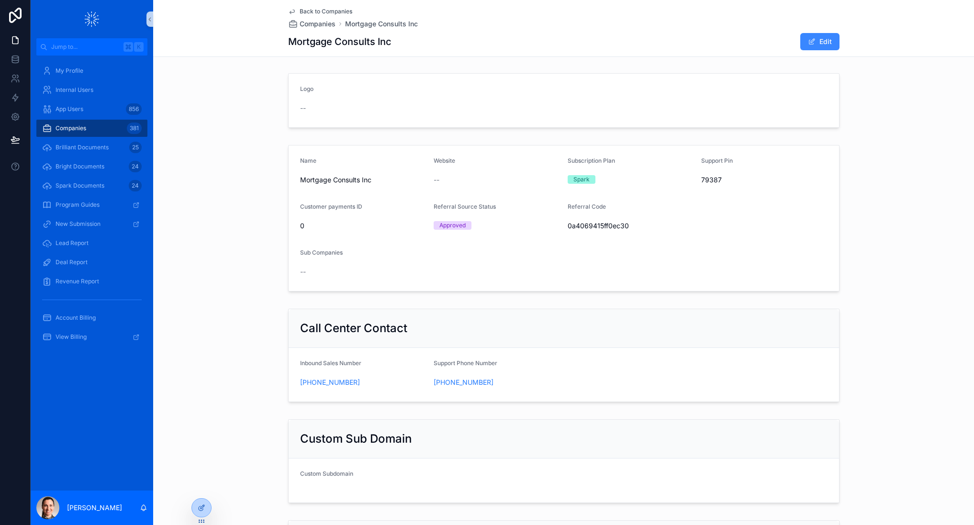
click at [808, 44] on span "scrollable content" at bounding box center [812, 42] width 8 height 8
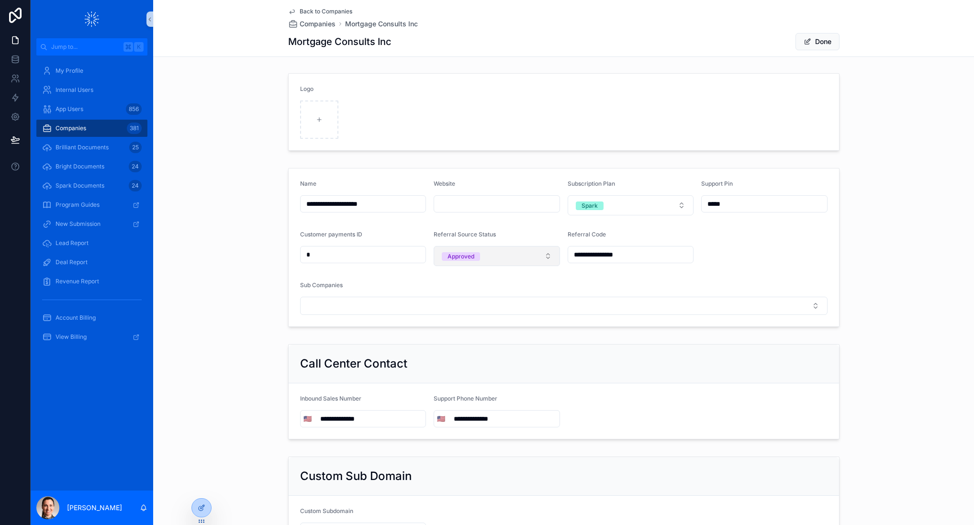
click at [517, 255] on button "Approved" at bounding box center [497, 256] width 126 height 20
click at [479, 310] on span "Terminated" at bounding box center [461, 310] width 43 height 9
click at [817, 42] on button "Done" at bounding box center [818, 41] width 44 height 17
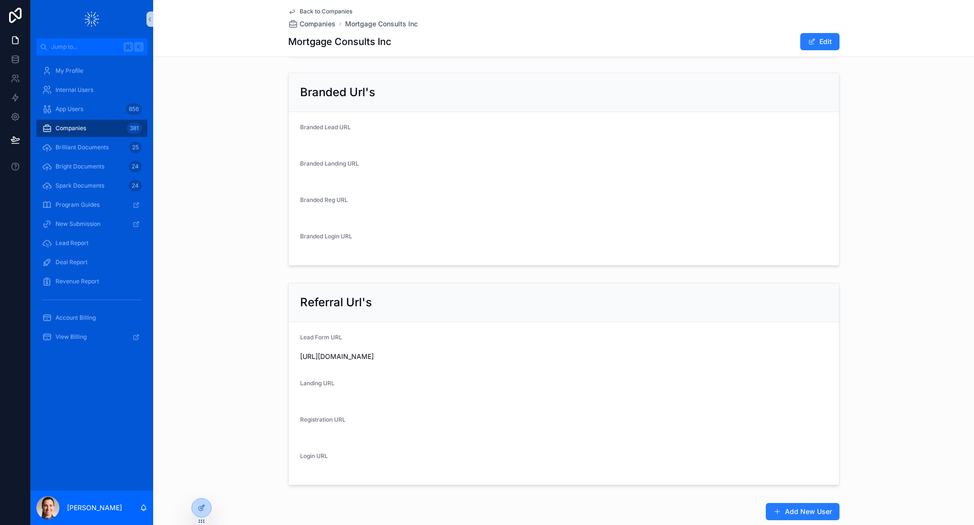
scroll to position [557, 0]
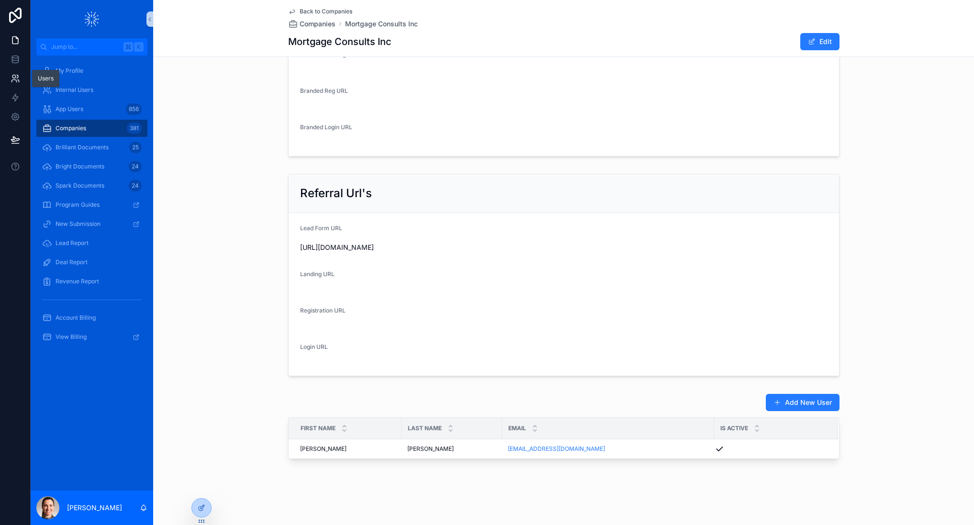
click at [13, 76] on icon at bounding box center [16, 79] width 10 height 10
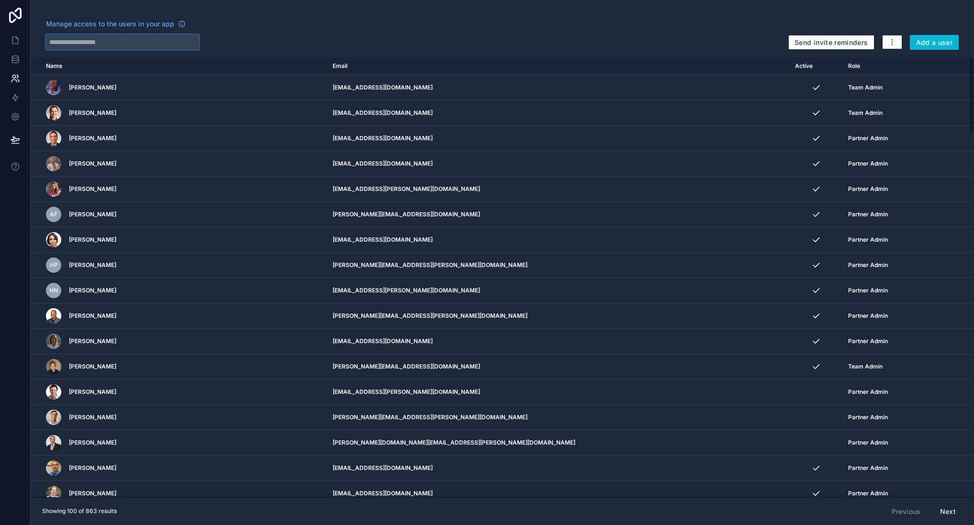
click at [158, 39] on input "text" at bounding box center [122, 41] width 153 height 15
paste input "**********"
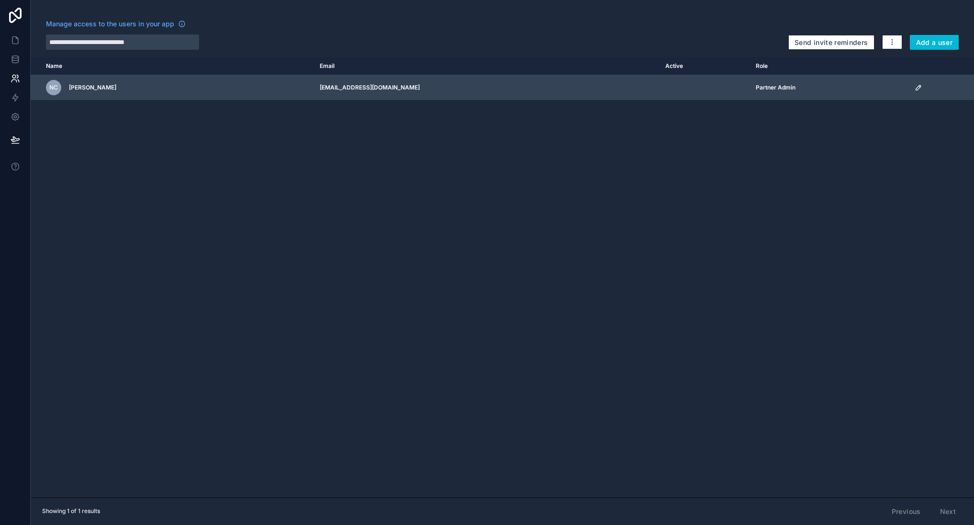
click at [918, 88] on icon "scrollable content" at bounding box center [919, 88] width 8 height 8
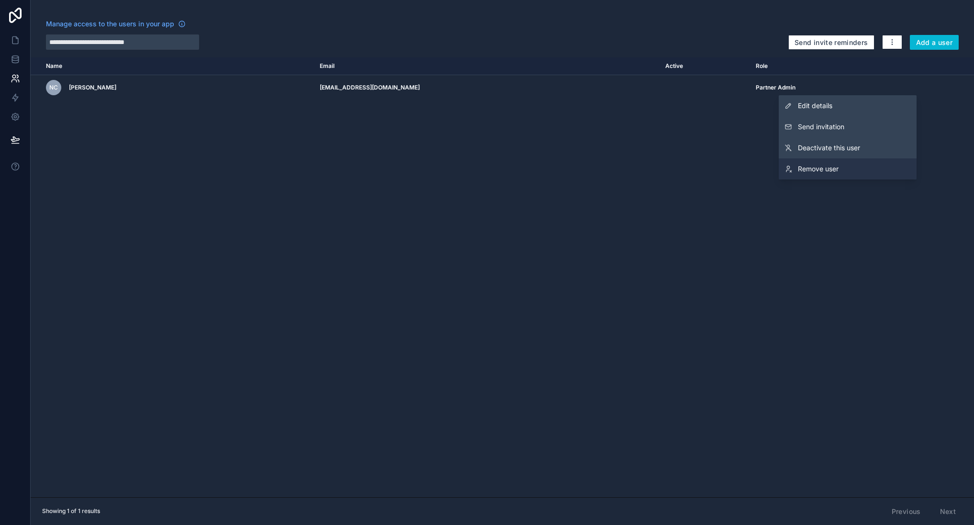
click at [819, 167] on span "Remove user" at bounding box center [818, 169] width 41 height 10
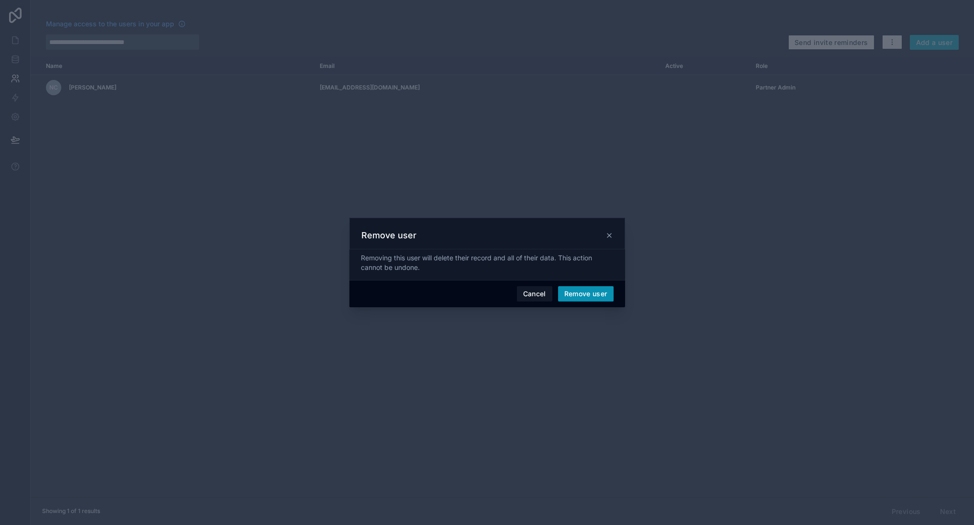
click at [587, 290] on button "Remove user" at bounding box center [586, 293] width 56 height 15
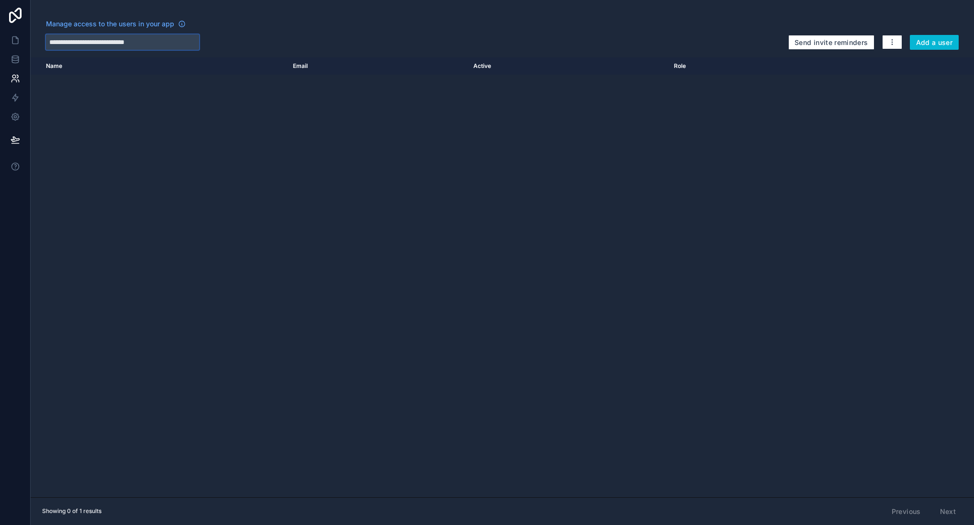
click at [146, 36] on input "**********" at bounding box center [122, 41] width 153 height 15
paste input "text"
type input "**********"
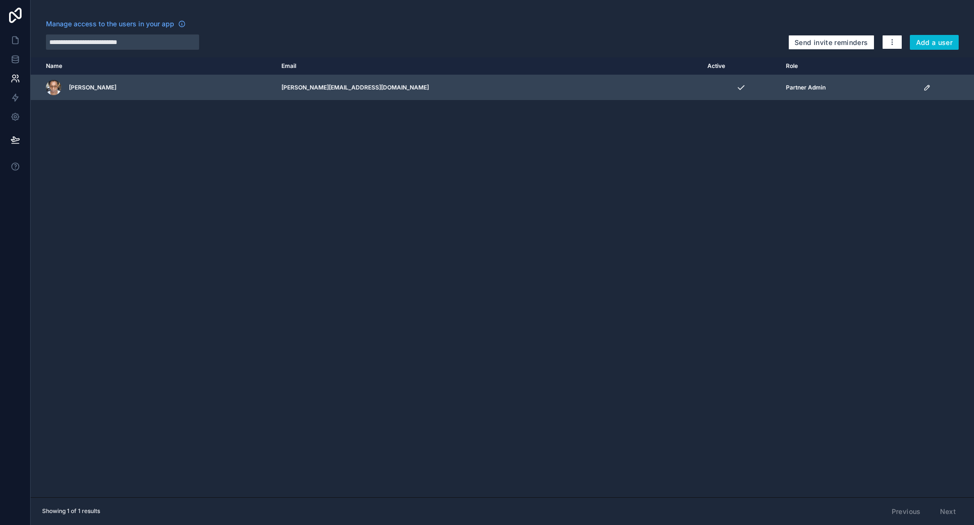
click at [924, 87] on icon "scrollable content" at bounding box center [928, 88] width 8 height 8
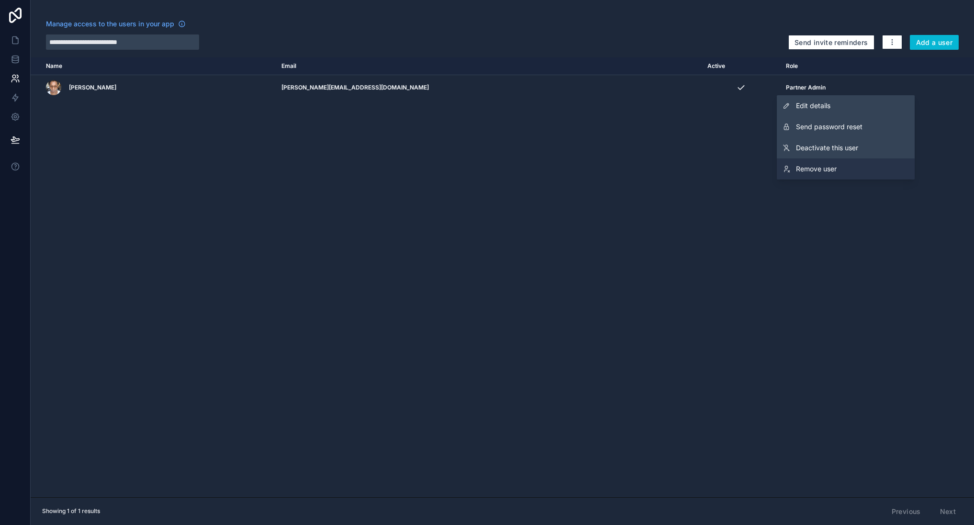
click at [809, 167] on span "Remove user" at bounding box center [816, 169] width 41 height 10
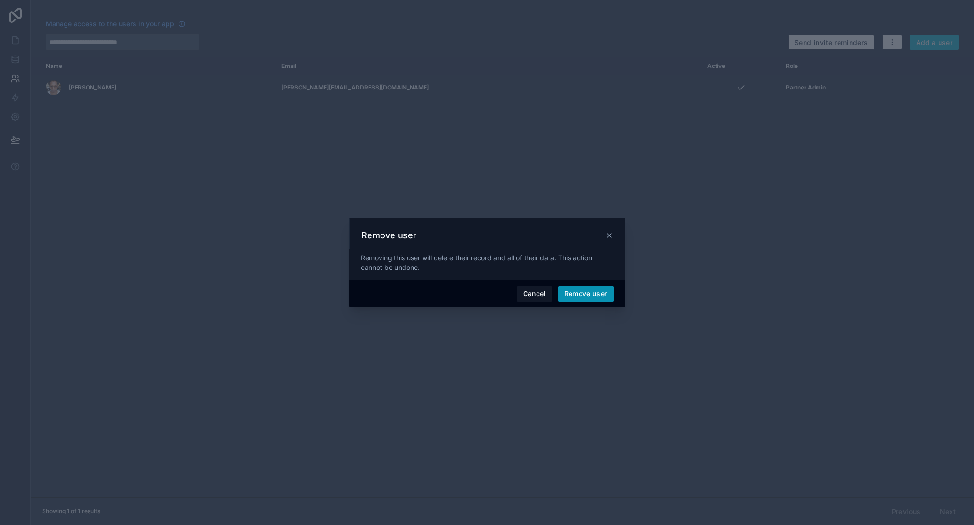
click at [576, 293] on button "Remove user" at bounding box center [586, 293] width 56 height 15
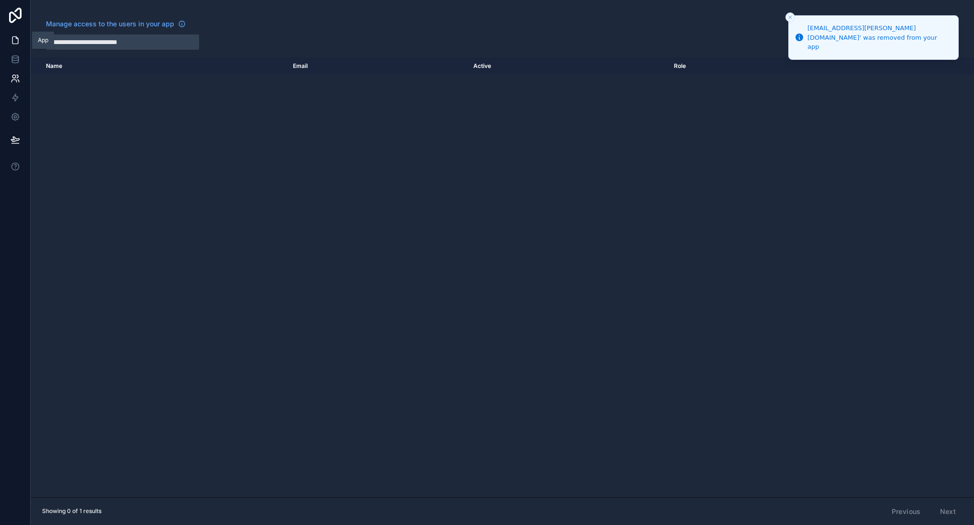
click at [22, 43] on link at bounding box center [15, 40] width 30 height 19
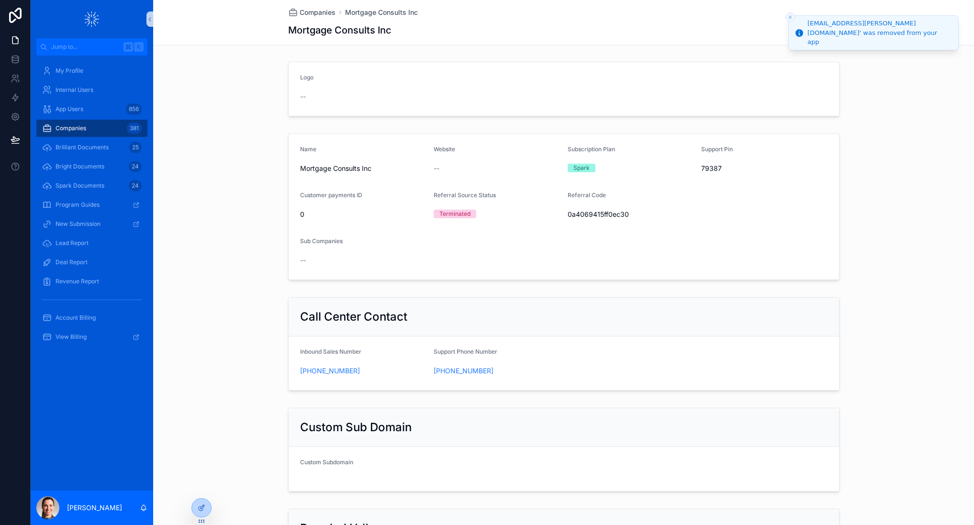
drag, startPoint x: 789, startPoint y: 20, endPoint x: 783, endPoint y: 21, distance: 6.3
click at [788, 20] on icon "Close toast" at bounding box center [791, 17] width 6 height 6
click at [87, 125] on div "Companies 381" at bounding box center [92, 128] width 100 height 15
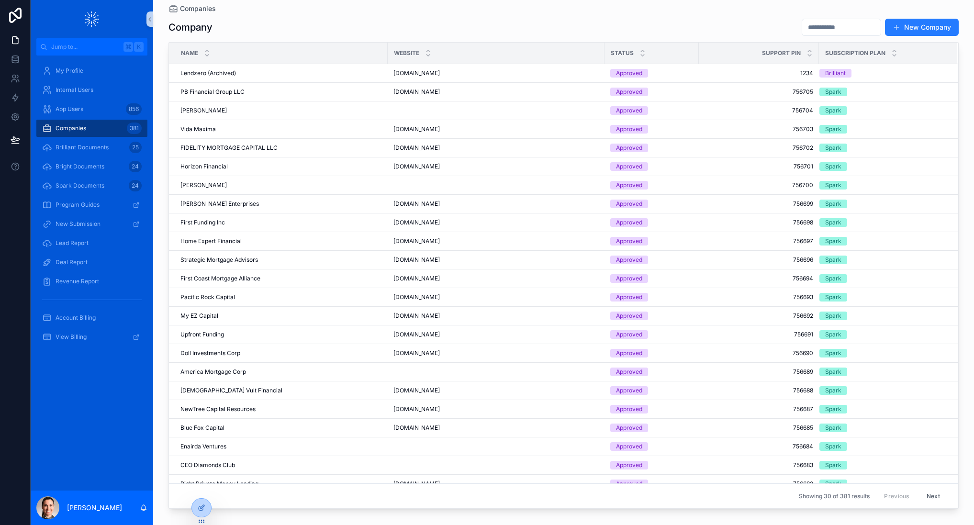
click at [803, 25] on input "scrollable content" at bounding box center [842, 27] width 79 height 13
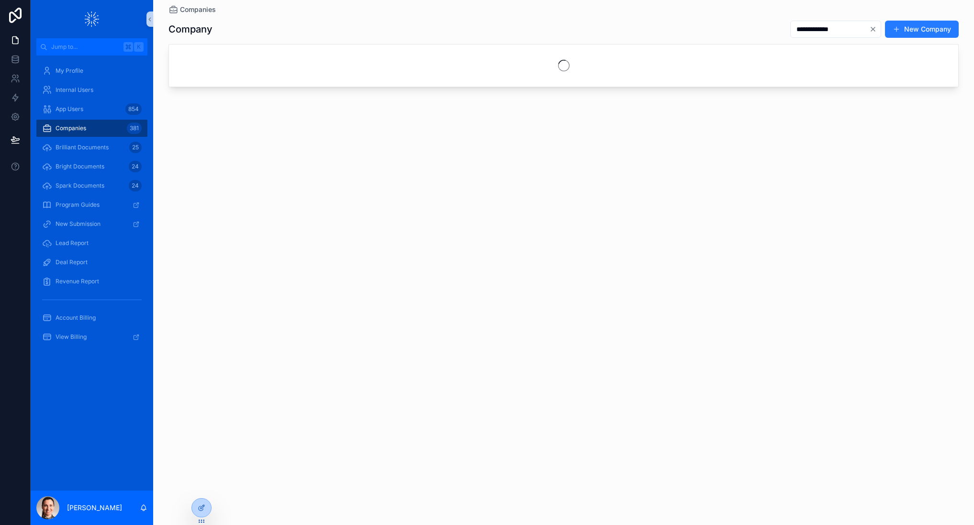
type input "**********"
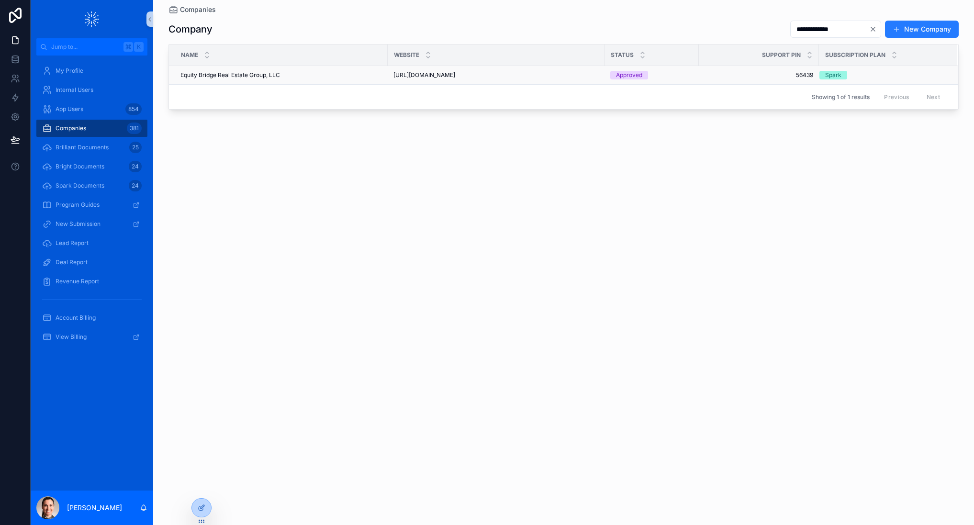
click at [230, 77] on span "Equity Bridge Real Estate Group, LLC" at bounding box center [231, 75] width 100 height 8
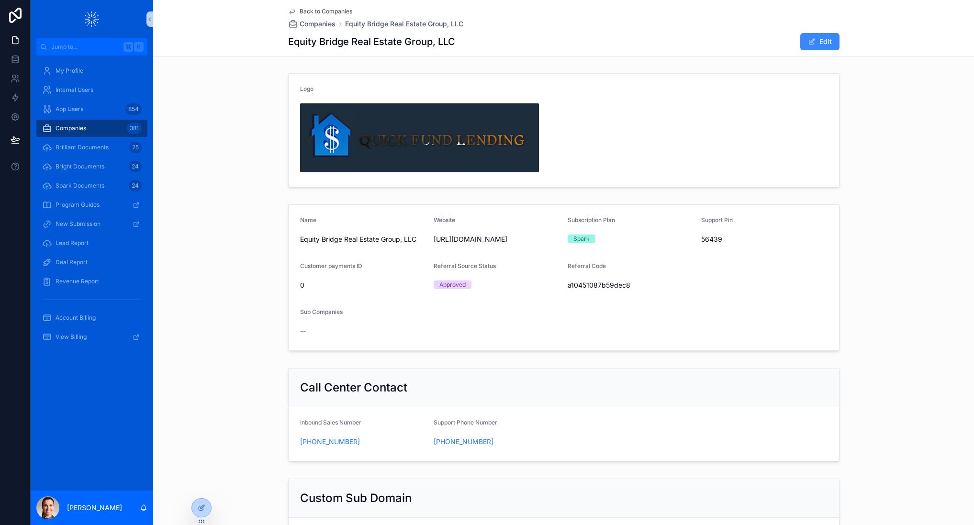
click at [808, 45] on span "scrollable content" at bounding box center [812, 42] width 8 height 8
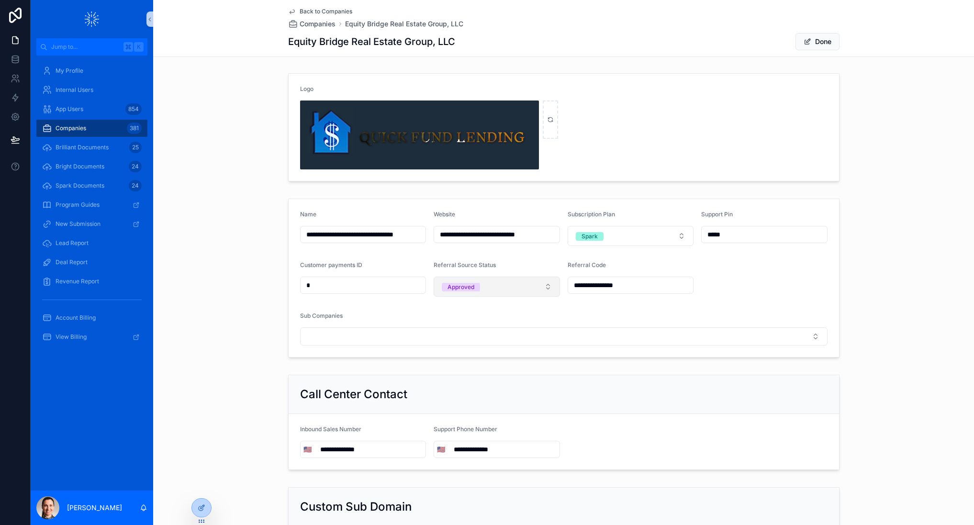
click at [521, 287] on button "Approved" at bounding box center [497, 287] width 126 height 20
drag, startPoint x: 485, startPoint y: 340, endPoint x: 498, endPoint y: 330, distance: 16.9
click at [485, 340] on div "Terminated" at bounding box center [497, 340] width 122 height 14
click at [816, 40] on button "Done" at bounding box center [818, 41] width 44 height 17
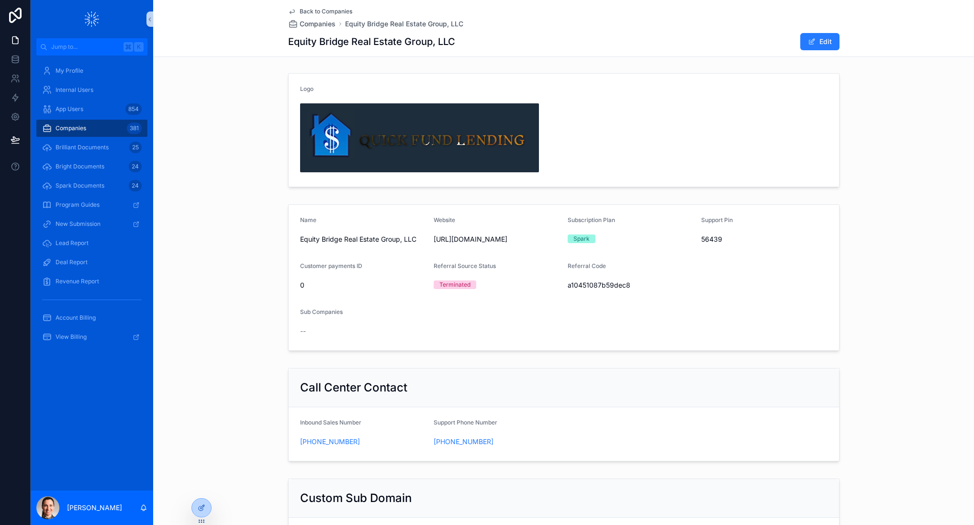
click at [62, 125] on span "Companies" at bounding box center [71, 129] width 31 height 8
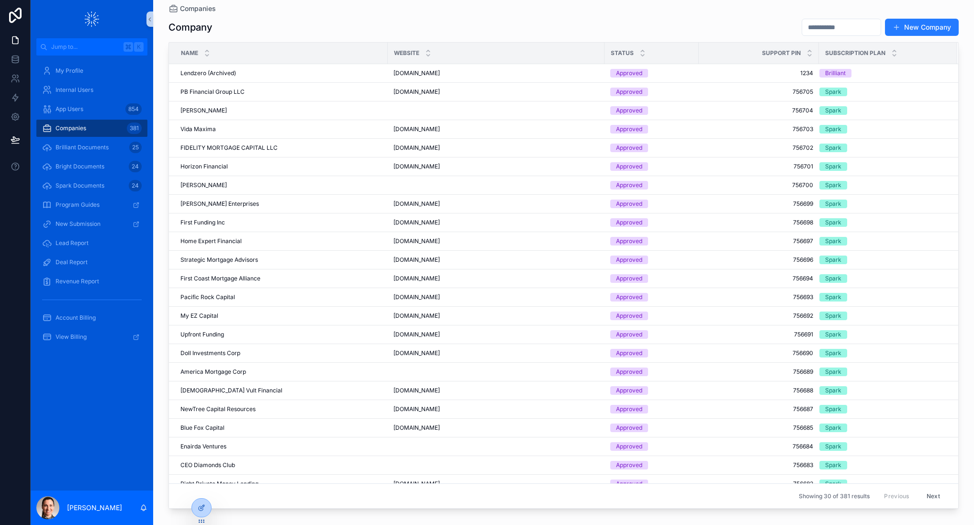
click at [819, 28] on input "scrollable content" at bounding box center [842, 27] width 79 height 13
type input "***"
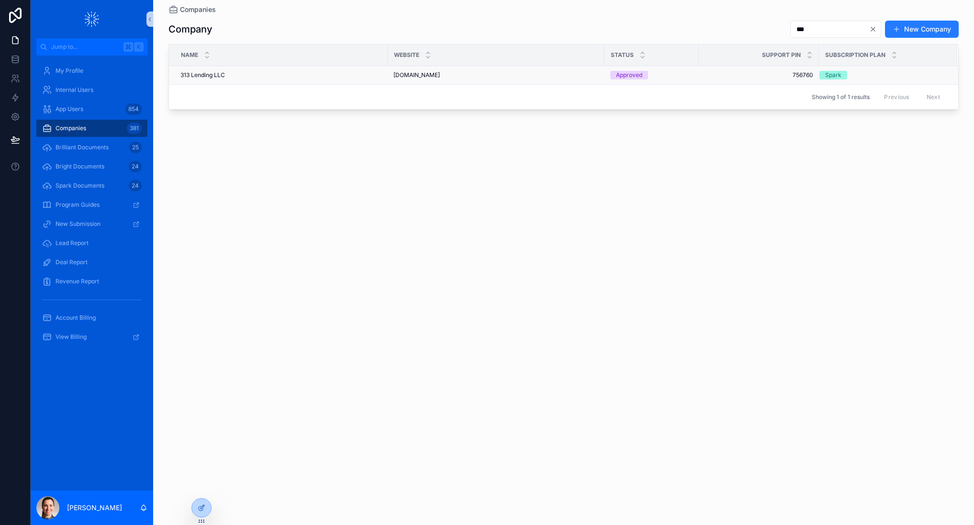
click at [231, 70] on td "313 Lending LLC 313 Lending LLC" at bounding box center [278, 75] width 219 height 19
click at [219, 79] on td "313 Lending LLC 313 Lending LLC" at bounding box center [278, 75] width 219 height 19
click at [215, 77] on span "313 Lending LLC" at bounding box center [203, 75] width 45 height 8
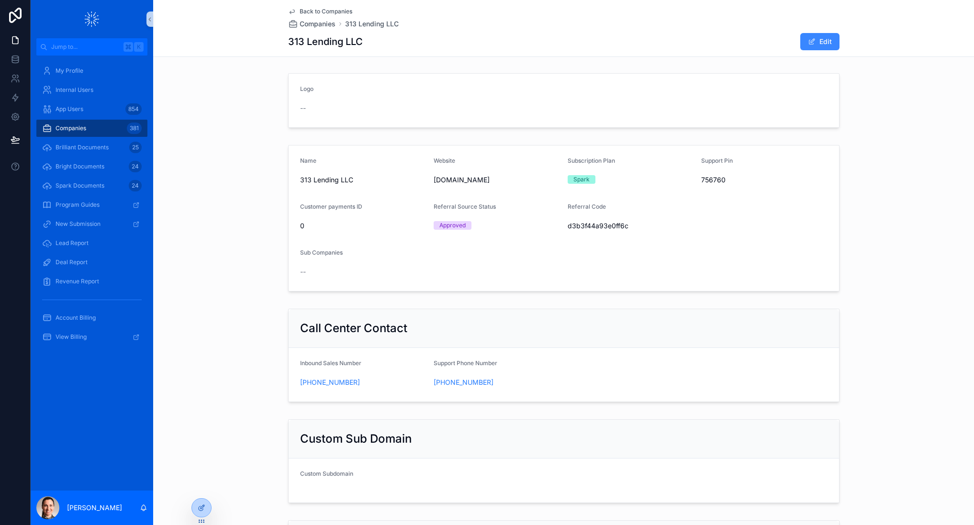
click at [817, 44] on button "Edit" at bounding box center [820, 41] width 39 height 17
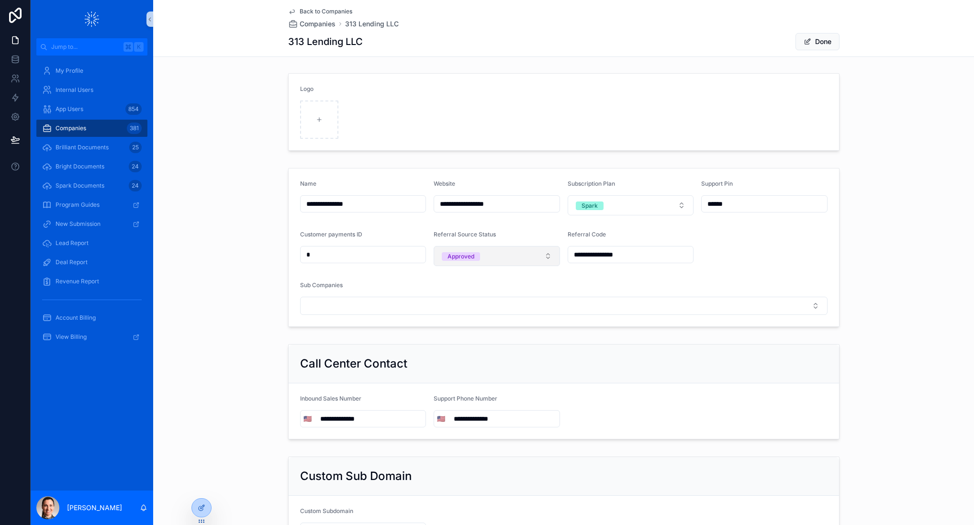
click at [485, 255] on button "Approved" at bounding box center [497, 256] width 126 height 20
click at [474, 312] on div "Terminated" at bounding box center [461, 310] width 31 height 9
click at [821, 42] on button "Done" at bounding box center [818, 41] width 44 height 17
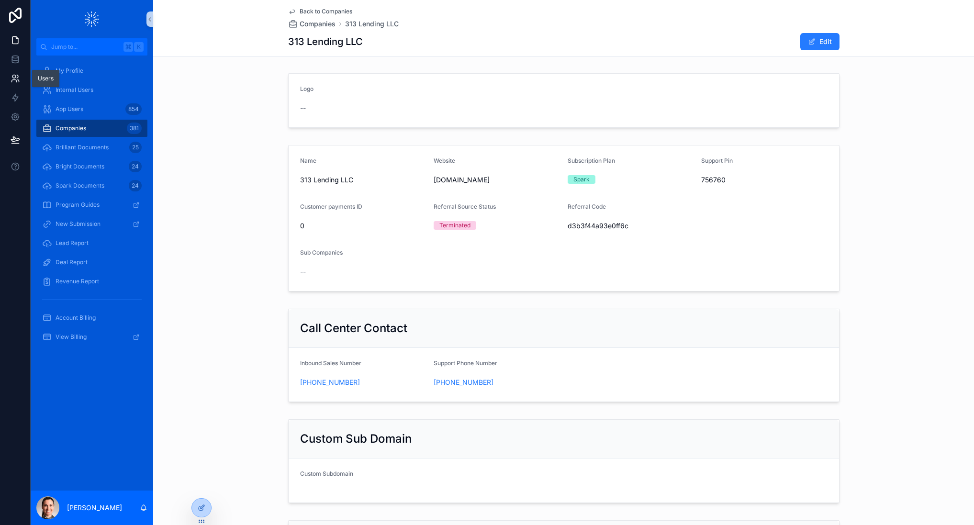
click at [11, 80] on icon at bounding box center [13, 81] width 5 height 2
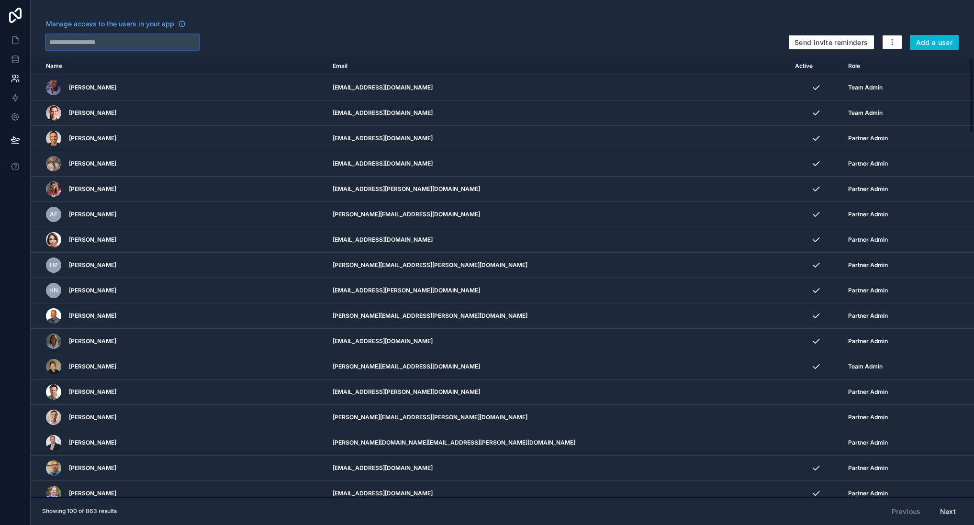
click at [184, 37] on input "text" at bounding box center [122, 41] width 153 height 15
paste input "**********"
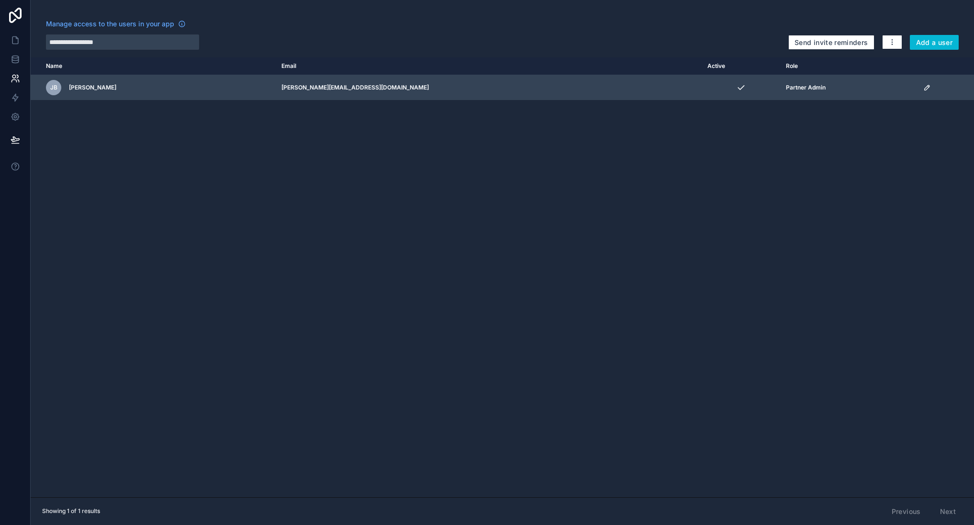
click at [925, 87] on icon "scrollable content" at bounding box center [927, 87] width 5 height 5
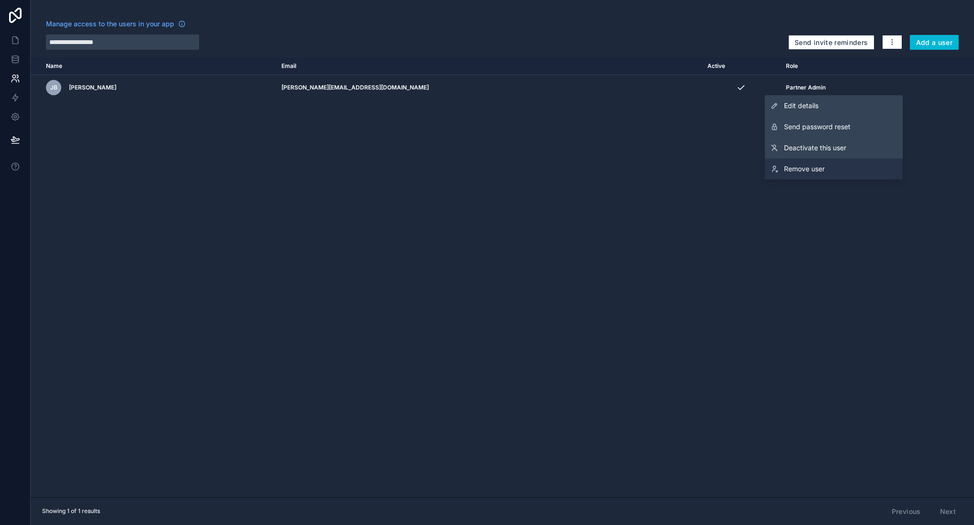
click at [817, 169] on span "Remove user" at bounding box center [804, 169] width 41 height 10
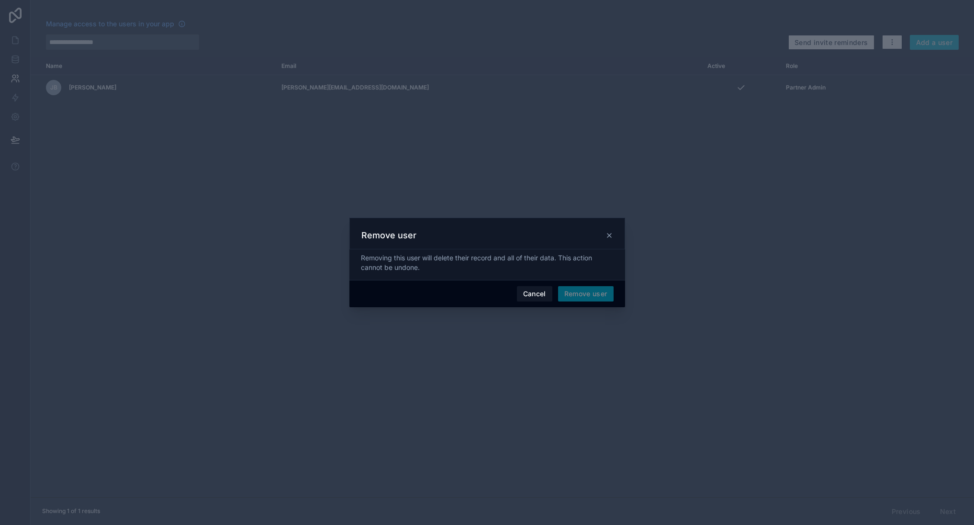
click at [588, 293] on span "Remove user" at bounding box center [586, 293] width 56 height 15
click at [585, 295] on button "Remove user" at bounding box center [586, 293] width 56 height 15
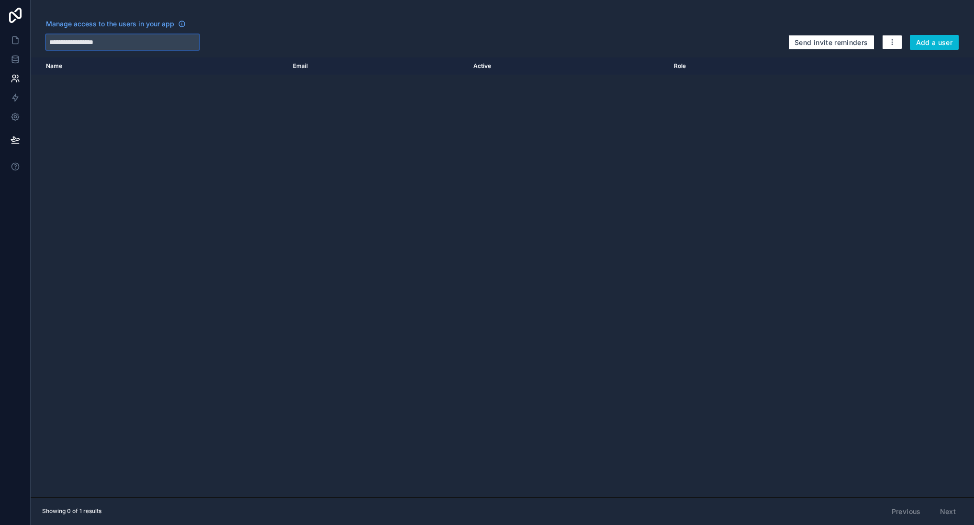
click at [107, 43] on input "**********" at bounding box center [122, 41] width 153 height 15
paste input "**"
type input "**********"
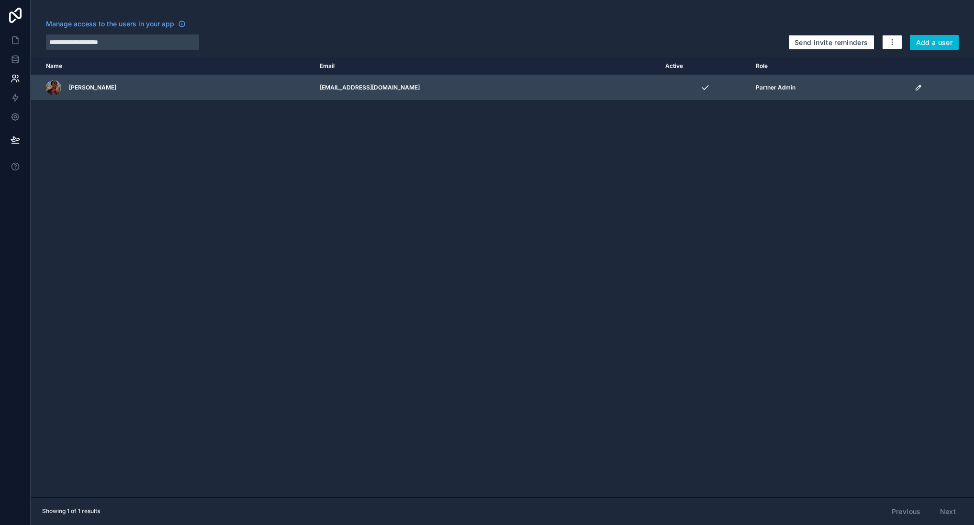
click at [915, 88] on icon "scrollable content" at bounding box center [919, 88] width 8 height 8
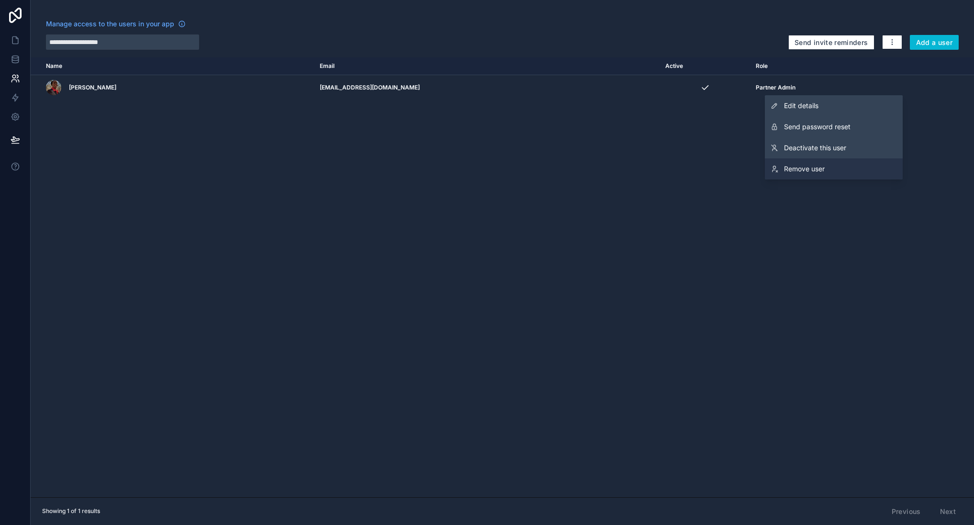
click at [809, 166] on span "Remove user" at bounding box center [804, 169] width 41 height 10
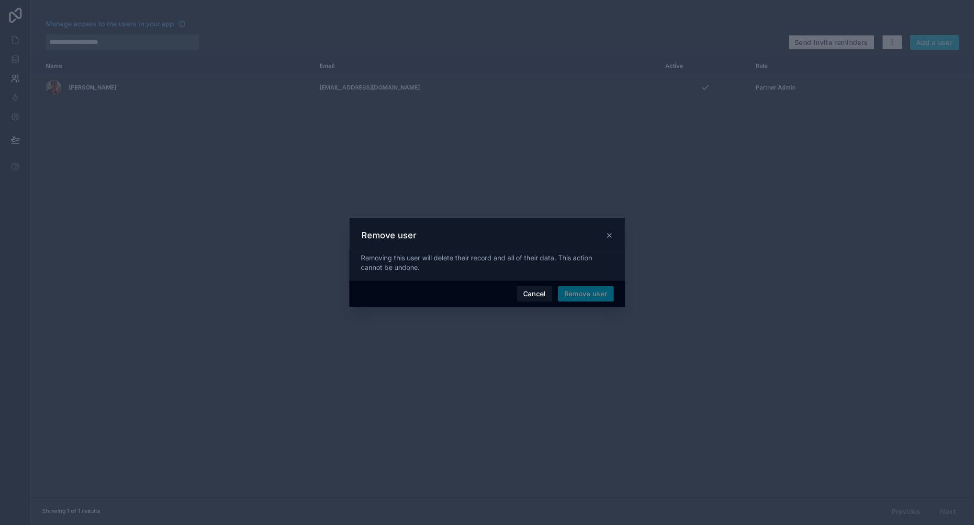
click at [576, 297] on span "Remove user" at bounding box center [586, 293] width 56 height 15
click at [583, 296] on button "Remove user" at bounding box center [586, 293] width 56 height 15
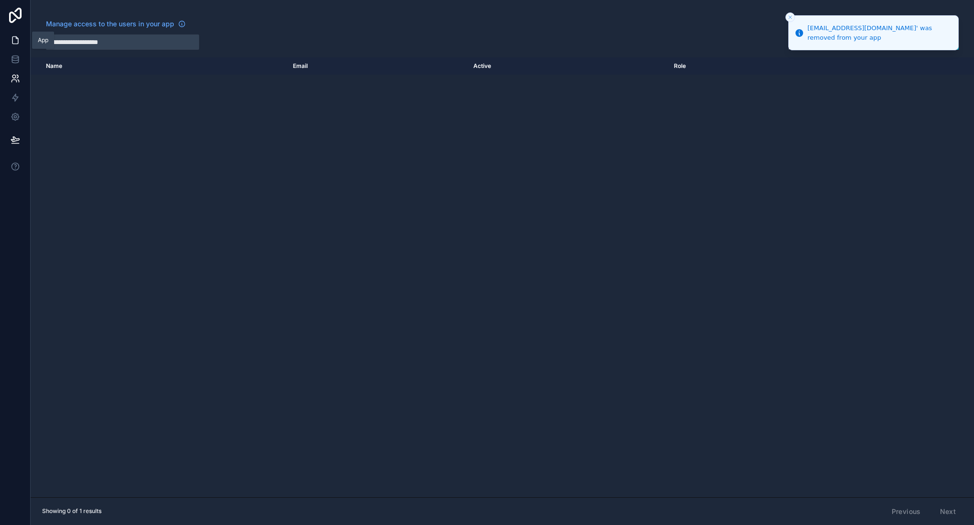
click at [15, 40] on icon at bounding box center [16, 40] width 10 height 10
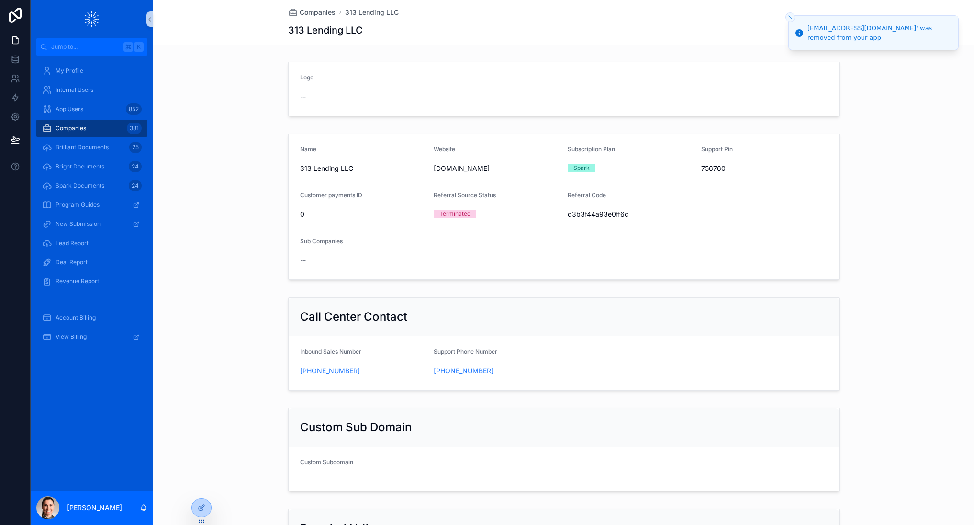
click at [70, 127] on span "Companies" at bounding box center [71, 129] width 31 height 8
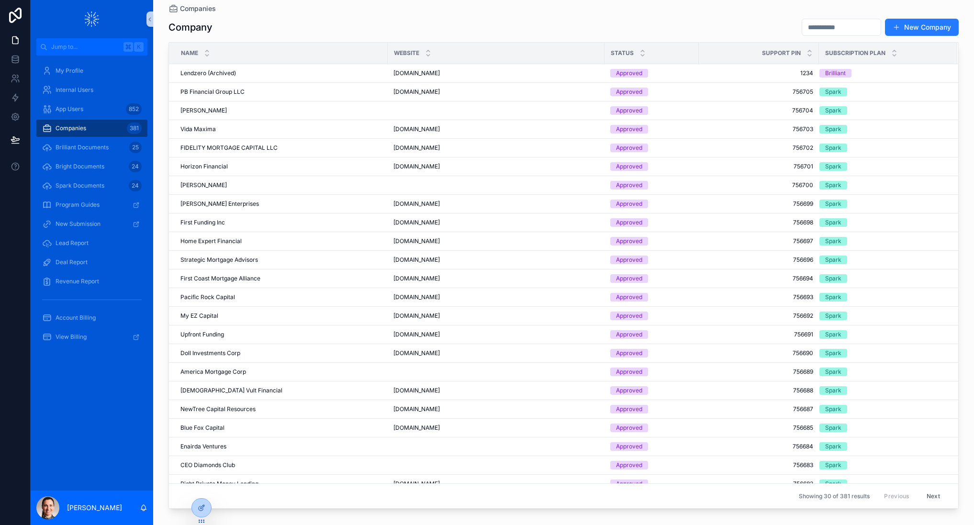
click at [811, 26] on input "scrollable content" at bounding box center [842, 27] width 79 height 13
type input "***"
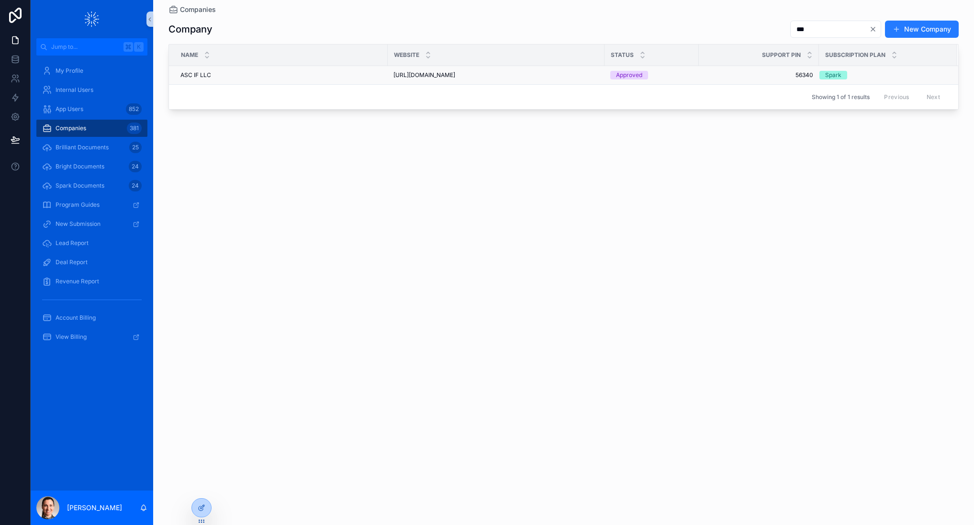
click at [228, 74] on div "ASC IF LLC ASC IF LLC" at bounding box center [282, 75] width 202 height 8
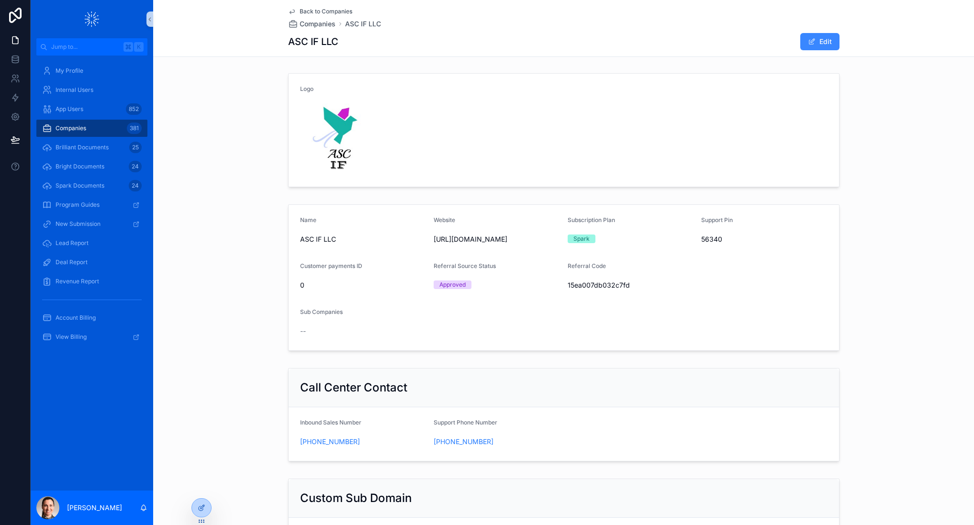
click at [817, 44] on button "Edit" at bounding box center [820, 41] width 39 height 17
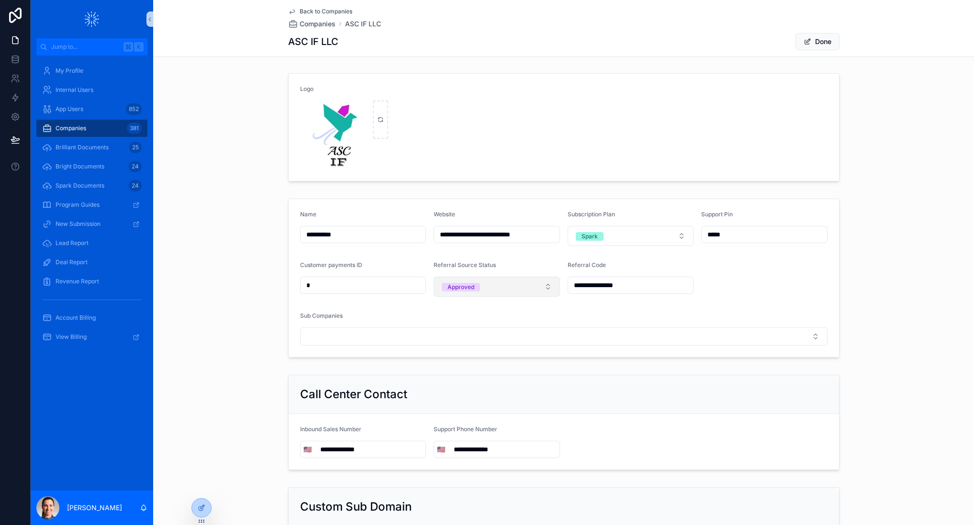
click at [514, 283] on button "Approved" at bounding box center [497, 287] width 126 height 20
click at [470, 335] on div "Terminated" at bounding box center [497, 340] width 122 height 14
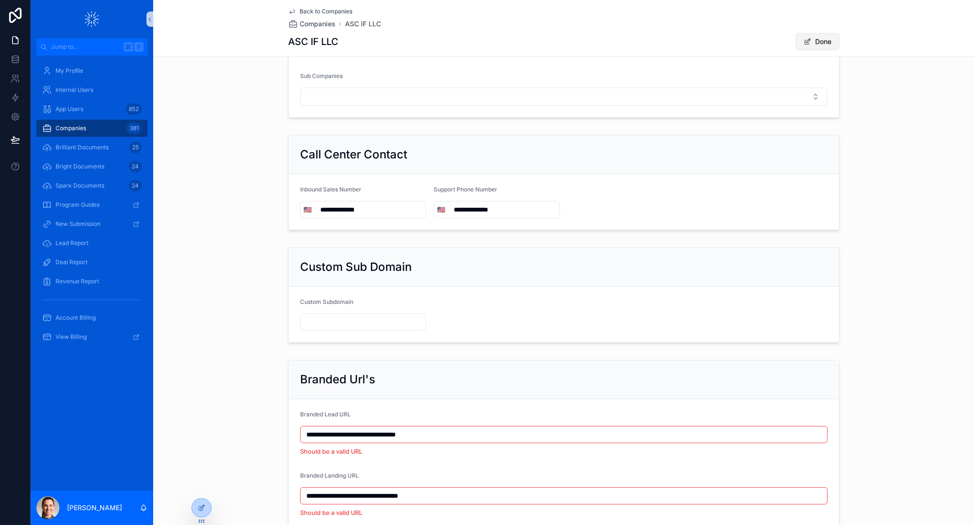
click at [825, 40] on button "Done" at bounding box center [818, 41] width 44 height 17
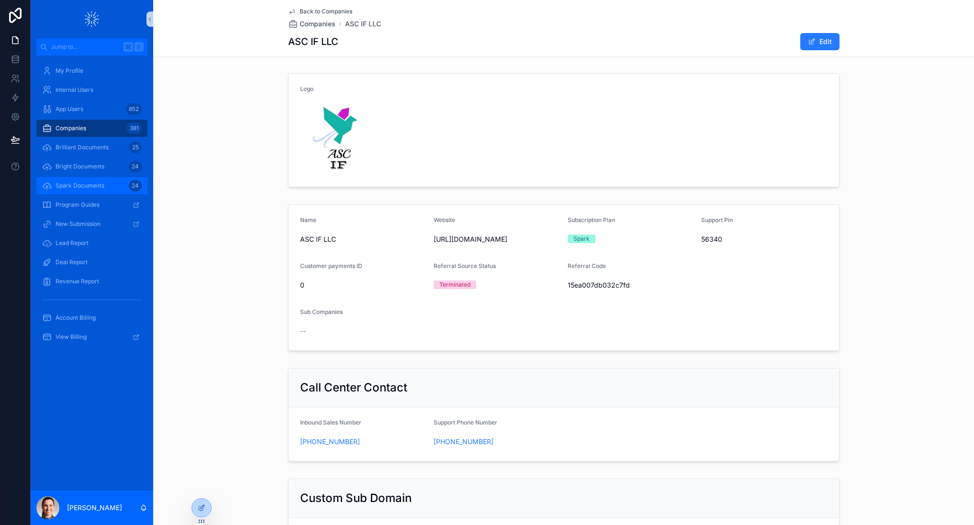
click at [85, 186] on span "Spark Documents" at bounding box center [80, 186] width 49 height 8
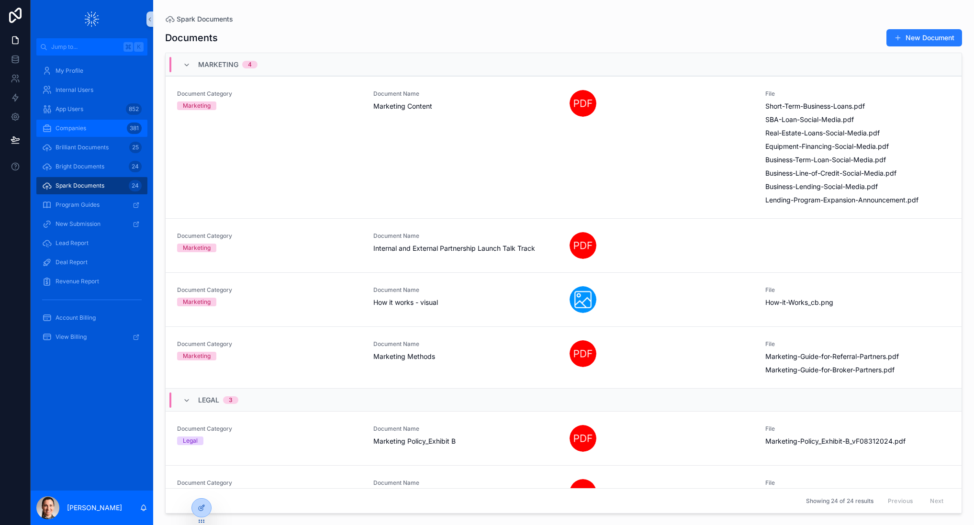
click at [71, 124] on div "Companies 381" at bounding box center [92, 128] width 100 height 15
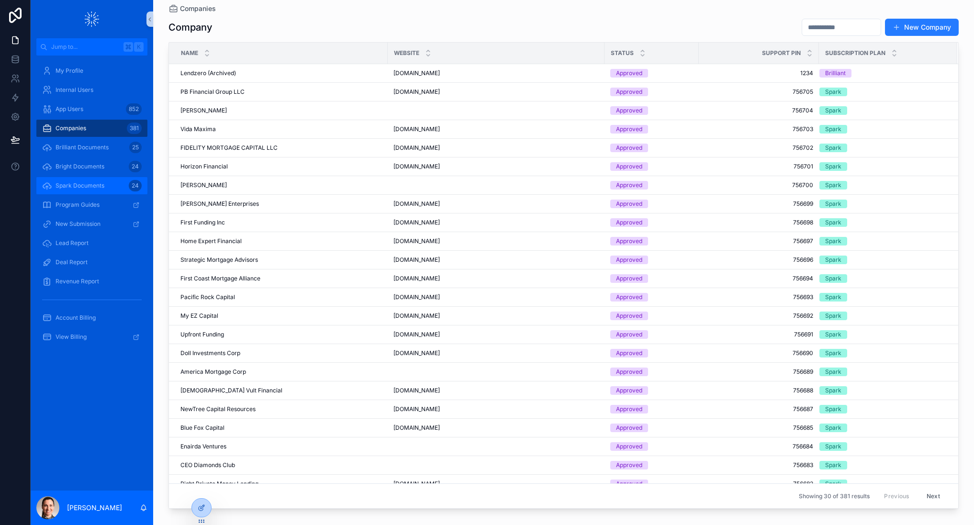
click at [75, 188] on span "Spark Documents" at bounding box center [80, 186] width 49 height 8
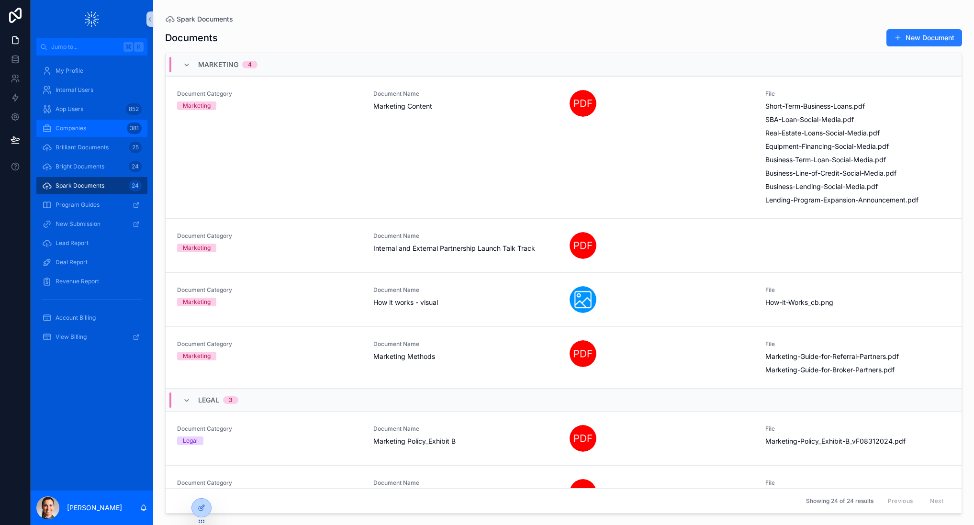
click at [80, 130] on span "Companies" at bounding box center [71, 129] width 31 height 8
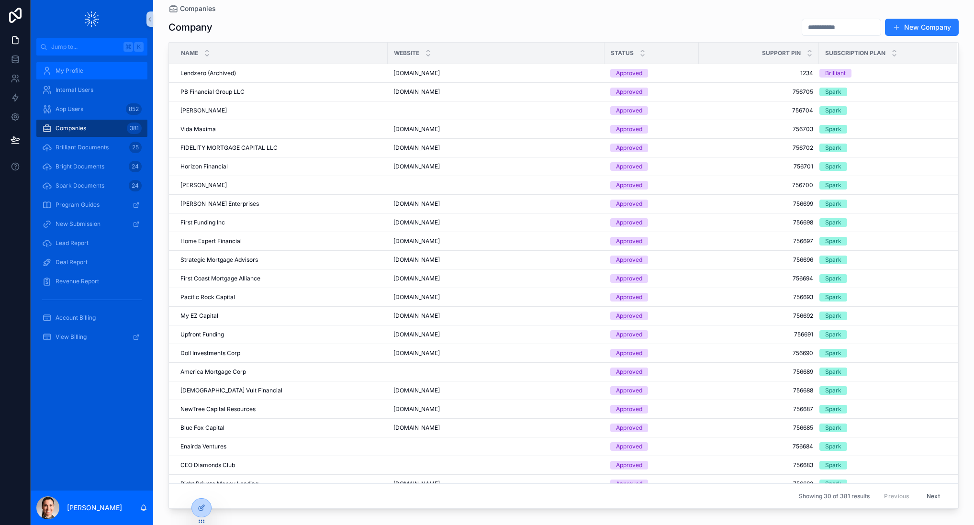
click at [73, 77] on div "My Profile" at bounding box center [92, 70] width 100 height 15
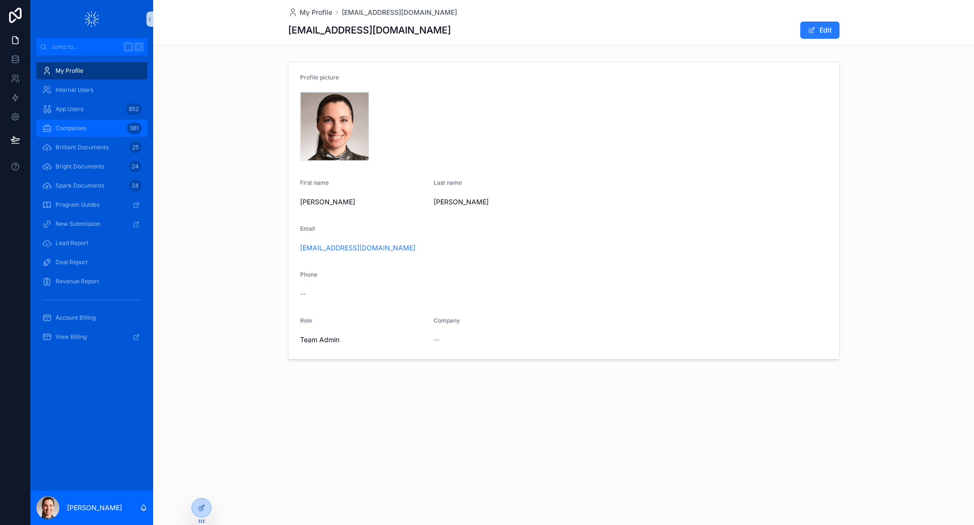
click at [70, 128] on span "Companies" at bounding box center [71, 129] width 31 height 8
